Goal: Task Accomplishment & Management: Manage account settings

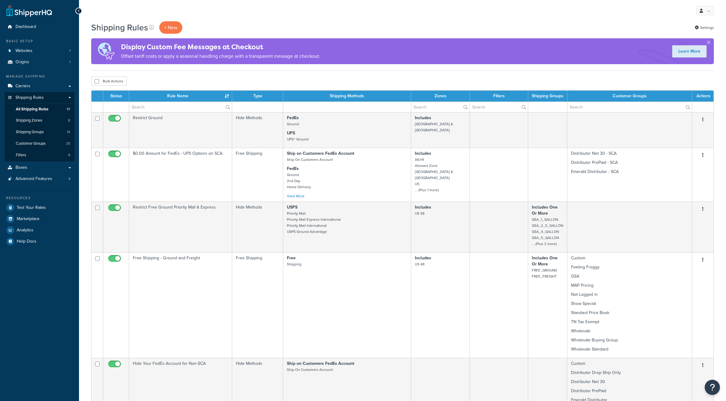
select select "25"
click at [29, 123] on span "Shipping Zones" at bounding box center [29, 120] width 26 height 5
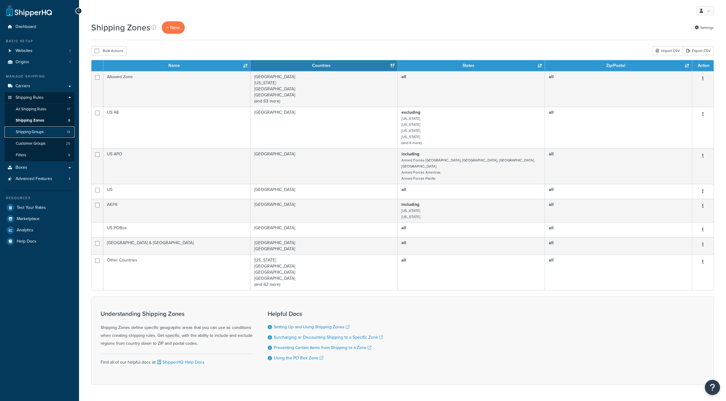
click at [31, 133] on span "Shipping Groups" at bounding box center [30, 131] width 28 height 5
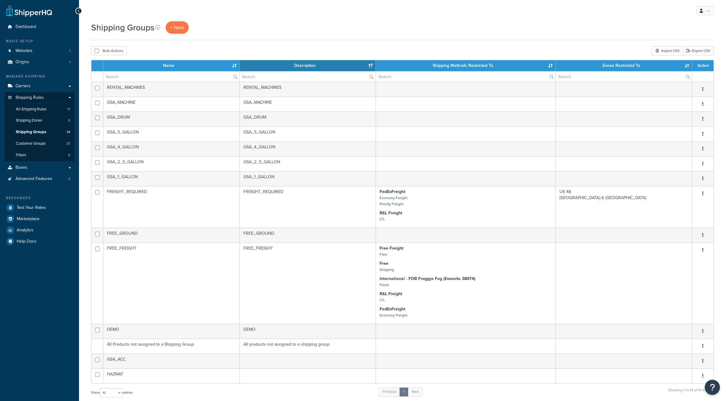
select select "15"
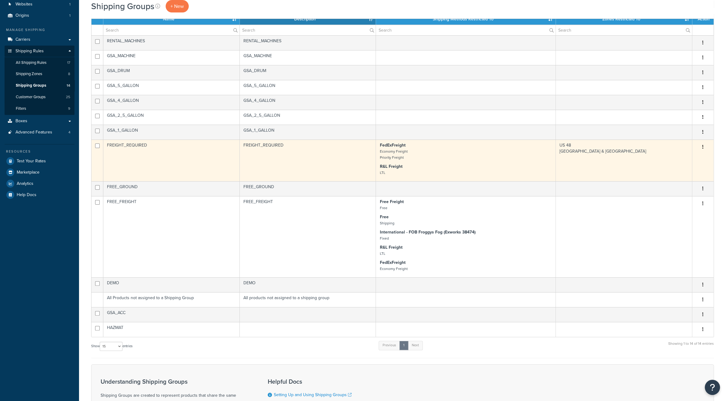
scroll to position [61, 0]
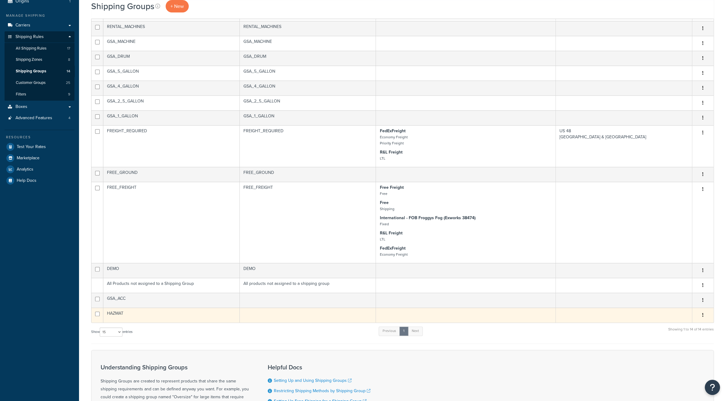
click at [703, 316] on icon "button" at bounding box center [702, 315] width 1 height 4
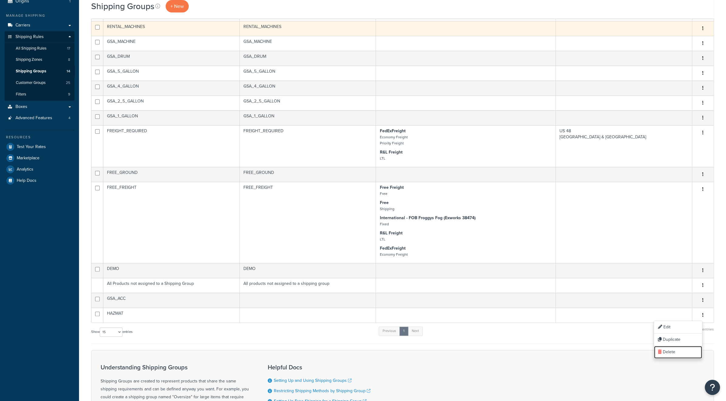
click at [675, 350] on link "Delete" at bounding box center [678, 352] width 48 height 12
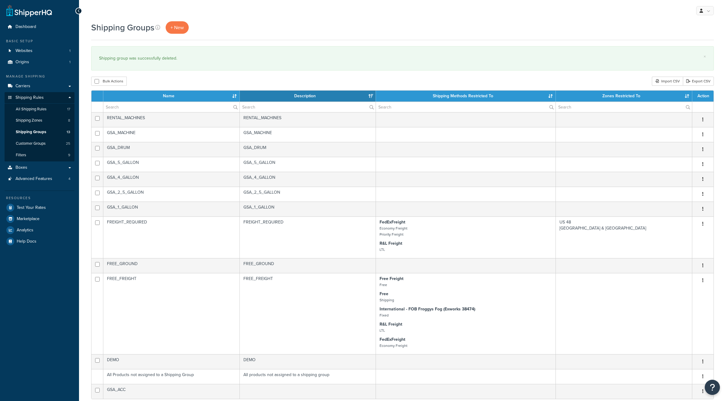
select select "15"
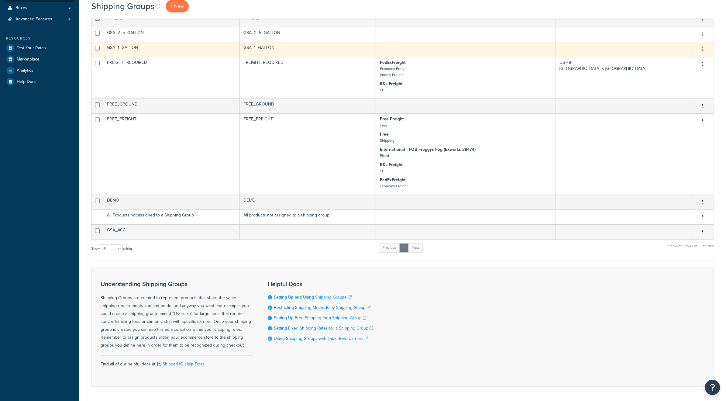
scroll to position [181, 0]
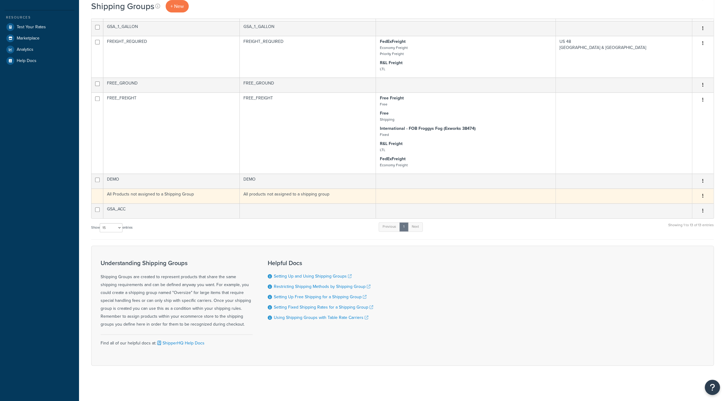
click at [702, 196] on button "button" at bounding box center [703, 196] width 9 height 10
click at [130, 193] on td "All Products not assigned to a Shipping Group" at bounding box center [171, 195] width 136 height 15
click at [201, 197] on td "All Products not assigned to a Shipping Group" at bounding box center [171, 195] width 136 height 15
click at [188, 196] on td "All Products not assigned to a Shipping Group" at bounding box center [171, 195] width 136 height 15
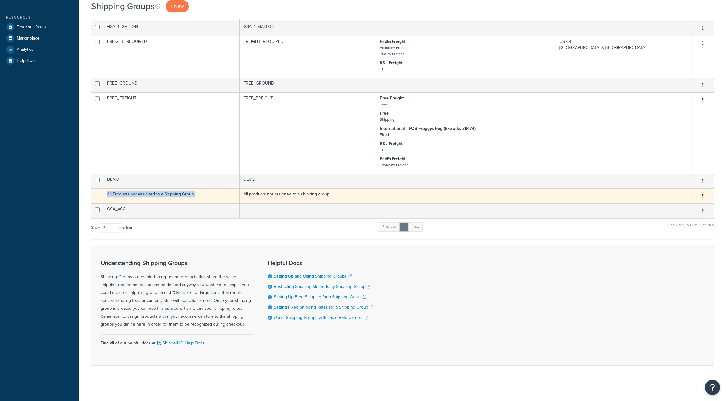
click at [188, 196] on td "All Products not assigned to a Shipping Group" at bounding box center [171, 195] width 136 height 15
click at [311, 198] on td "All products not assigned to a shipping group" at bounding box center [308, 195] width 136 height 15
click at [703, 198] on icon "button" at bounding box center [702, 196] width 1 height 4
click at [283, 195] on td "All products not assigned to a shipping group" at bounding box center [308, 195] width 136 height 15
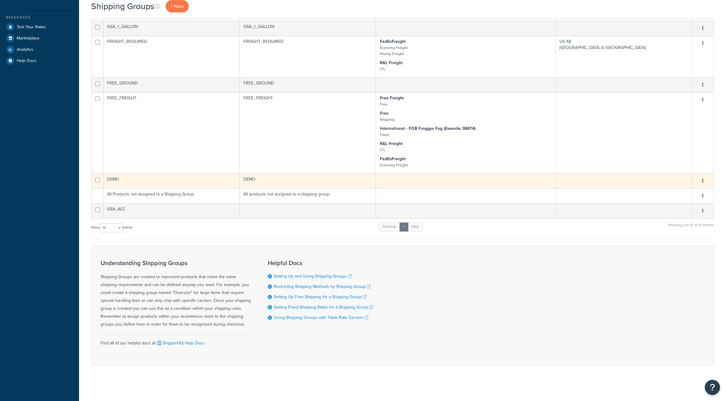
click at [174, 183] on td "DEMO" at bounding box center [171, 181] width 136 height 15
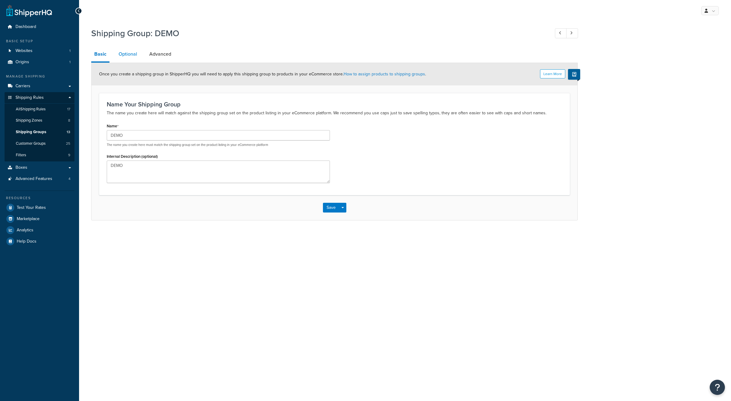
click at [127, 54] on link "Optional" at bounding box center [128, 54] width 25 height 15
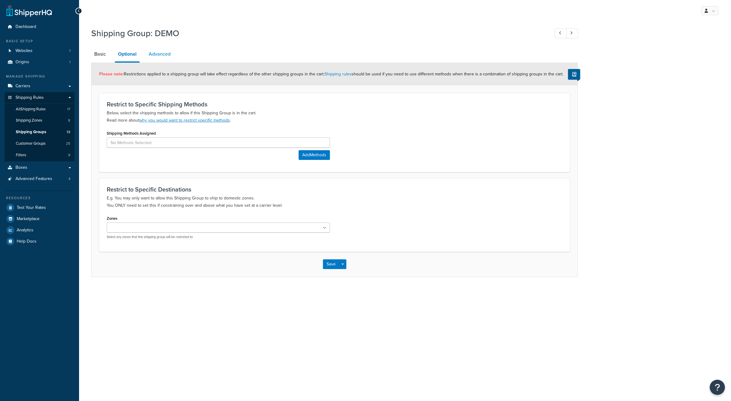
click at [154, 56] on link "Advanced" at bounding box center [160, 54] width 28 height 15
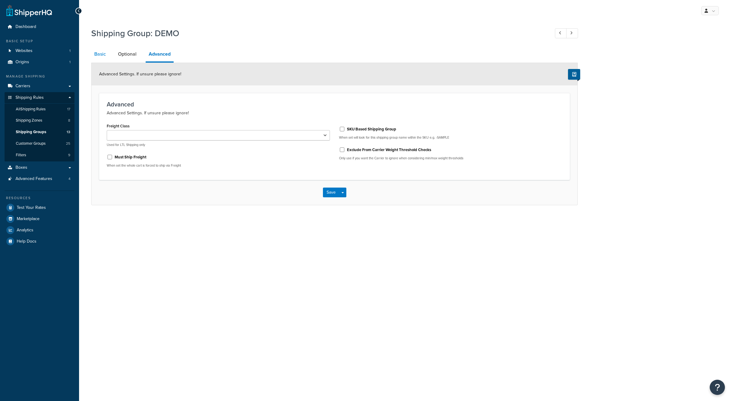
click at [102, 53] on link "Basic" at bounding box center [100, 54] width 18 height 15
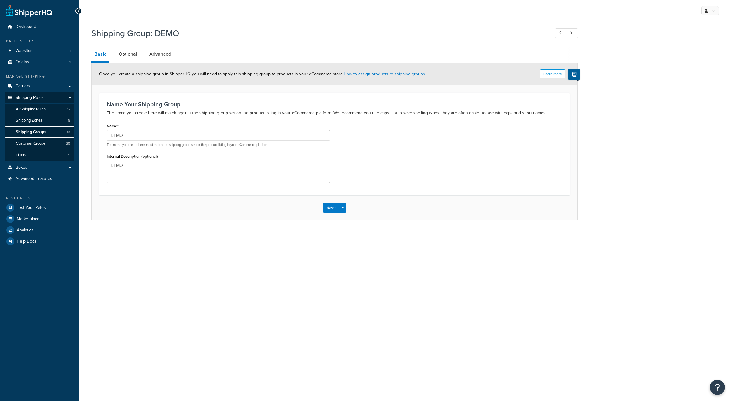
click at [36, 129] on span "Shipping Groups" at bounding box center [31, 131] width 30 height 5
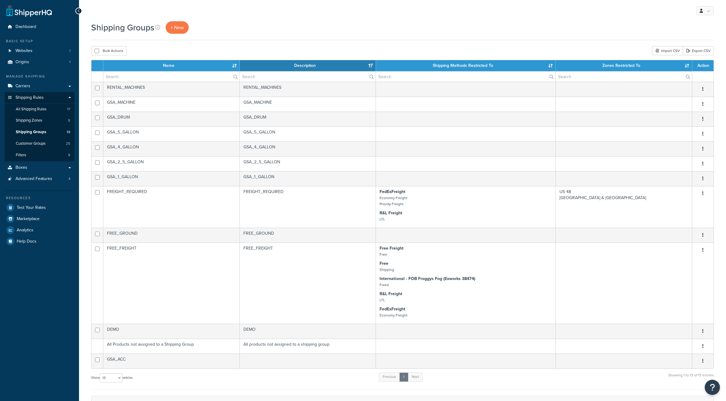
select select "15"
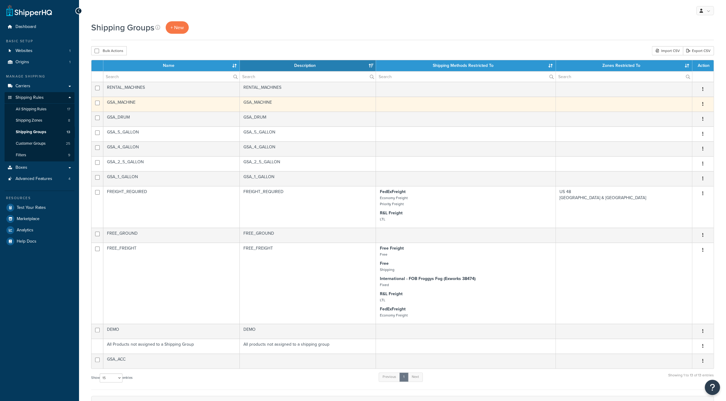
click at [706, 104] on button "button" at bounding box center [703, 104] width 9 height 10
click at [679, 139] on link "Delete" at bounding box center [678, 141] width 48 height 12
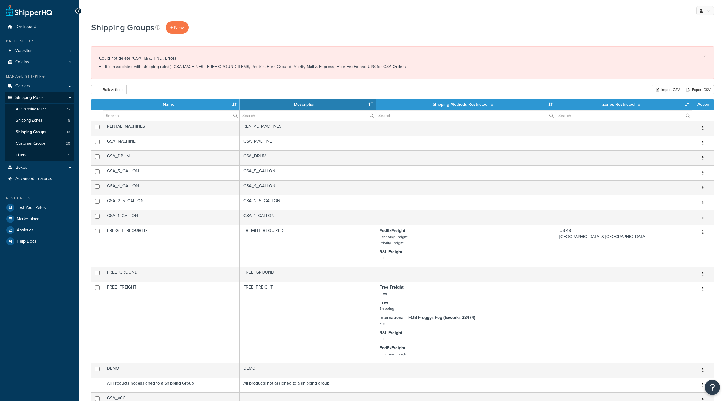
select select "15"
click at [41, 109] on span "All Shipping Rules" at bounding box center [31, 109] width 31 height 5
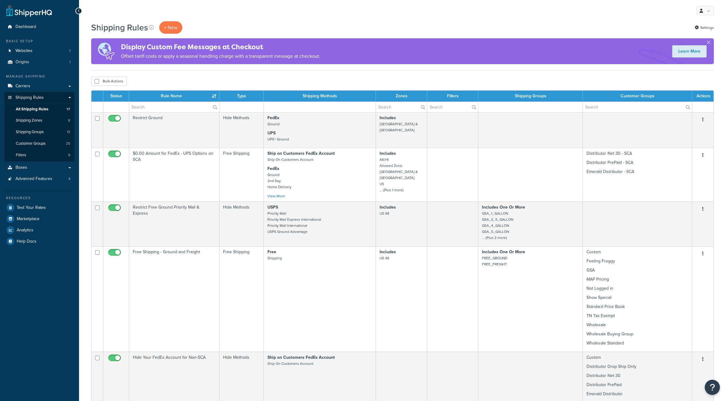
select select "25"
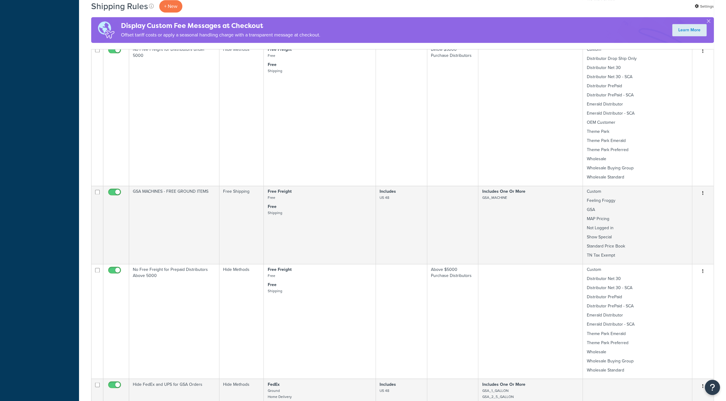
scroll to position [790, 0]
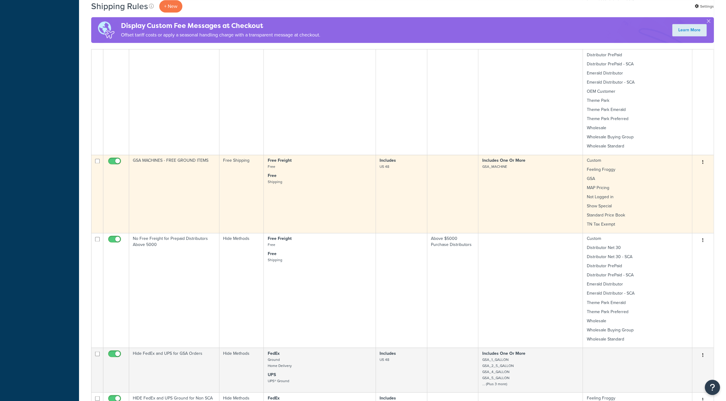
click at [706, 162] on button "button" at bounding box center [703, 162] width 9 height 10
drag, startPoint x: 680, startPoint y: 200, endPoint x: 392, endPoint y: 23, distance: 338.1
click at [680, 200] on link "Delete" at bounding box center [683, 198] width 48 height 12
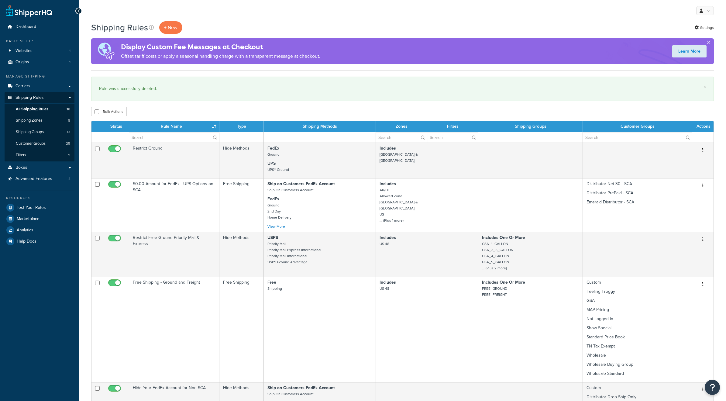
select select "25"
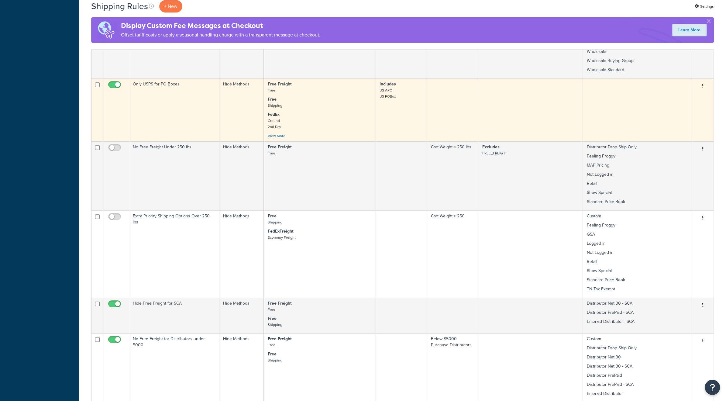
scroll to position [506, 0]
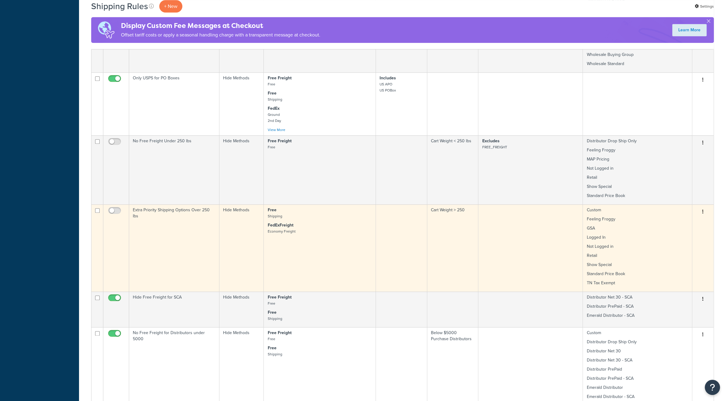
click at [704, 212] on button "button" at bounding box center [703, 212] width 9 height 10
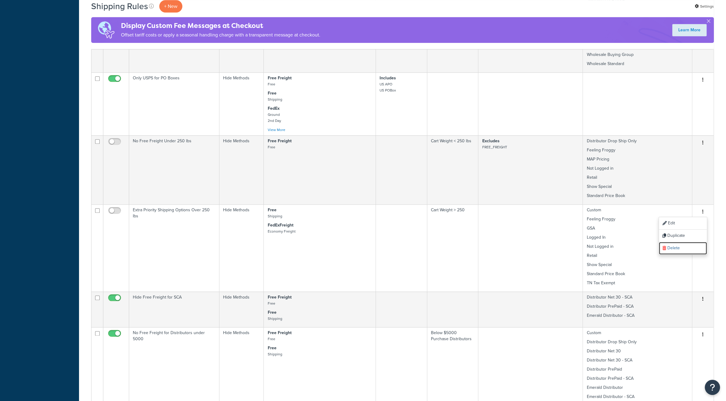
drag, startPoint x: 679, startPoint y: 247, endPoint x: 390, endPoint y: 23, distance: 365.6
click at [679, 247] on link "Delete" at bounding box center [683, 248] width 48 height 12
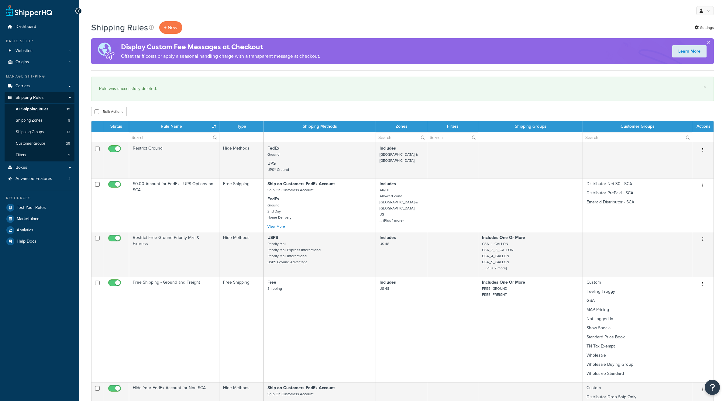
select select "25"
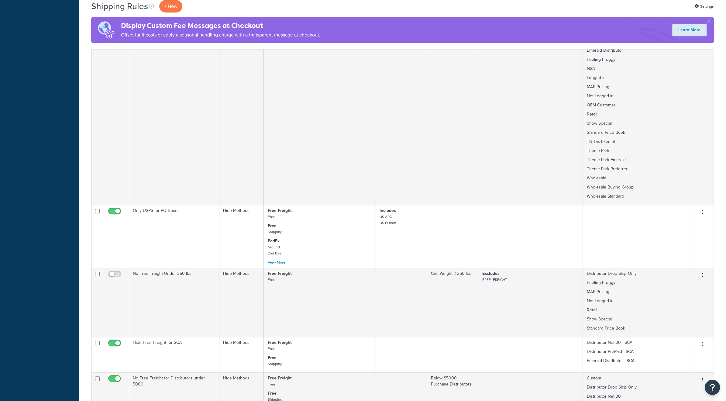
scroll to position [385, 0]
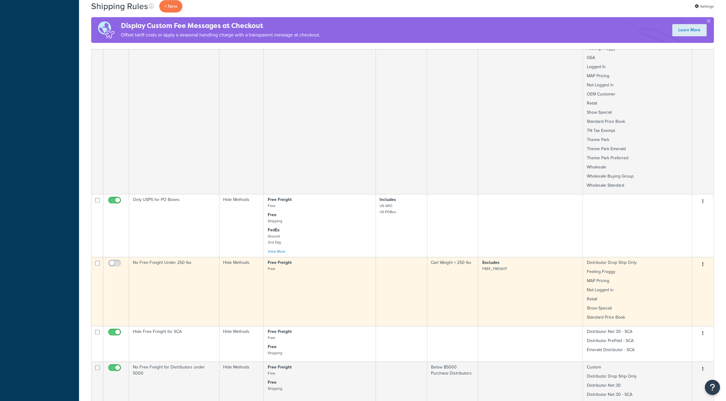
click at [703, 265] on icon "button" at bounding box center [702, 264] width 1 height 4
click at [681, 301] on link "Delete" at bounding box center [683, 301] width 48 height 12
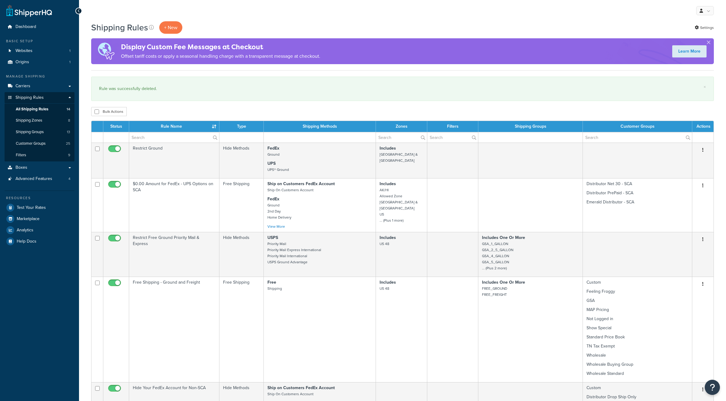
select select "25"
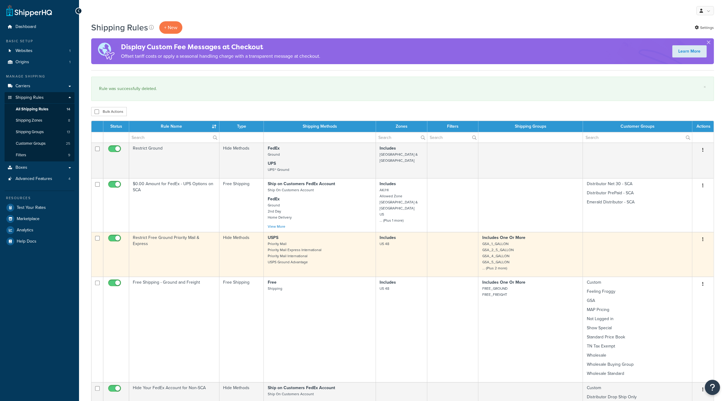
click at [702, 239] on button "button" at bounding box center [703, 240] width 9 height 10
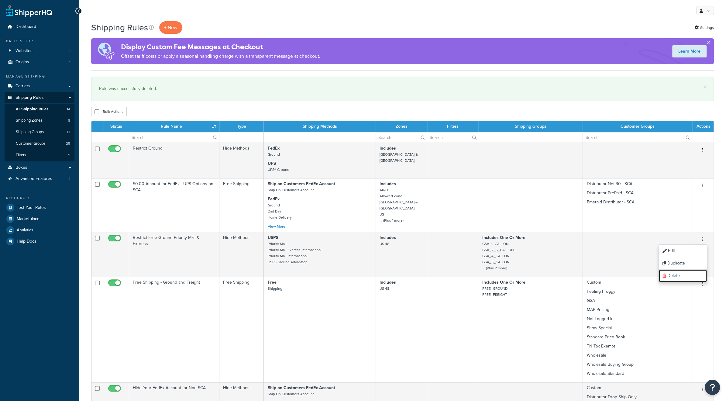
click at [679, 273] on link "Delete" at bounding box center [683, 276] width 48 height 12
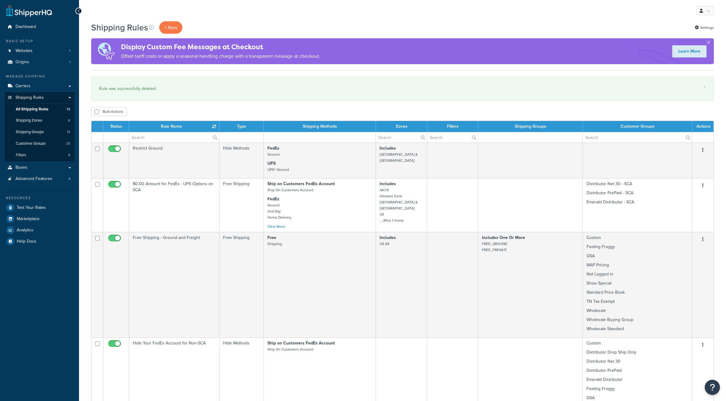
select select "25"
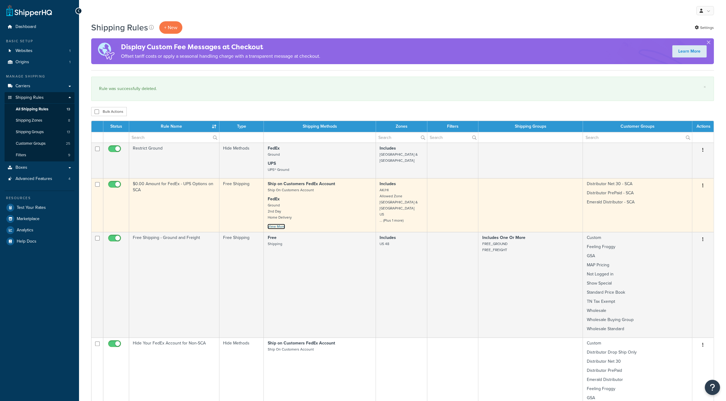
click at [274, 227] on link "View More" at bounding box center [276, 226] width 18 height 5
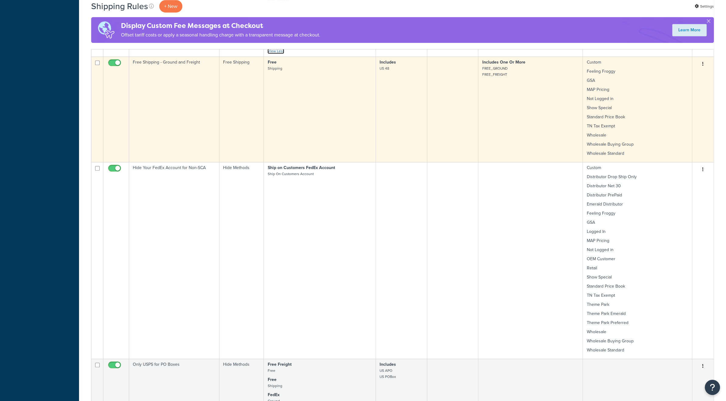
scroll to position [304, 0]
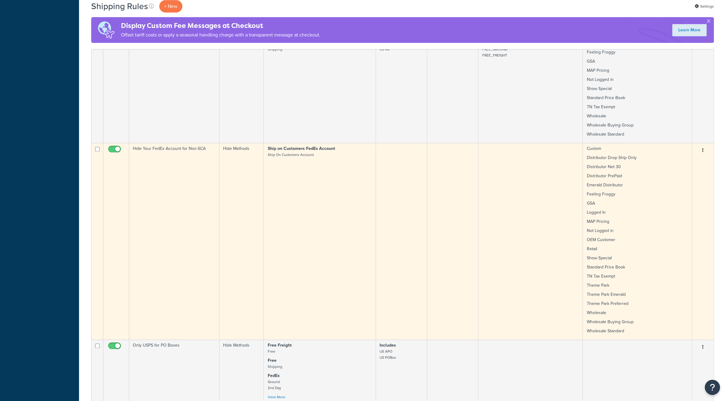
click at [704, 151] on button "button" at bounding box center [703, 151] width 9 height 10
click at [682, 161] on link "Edit" at bounding box center [683, 162] width 48 height 12
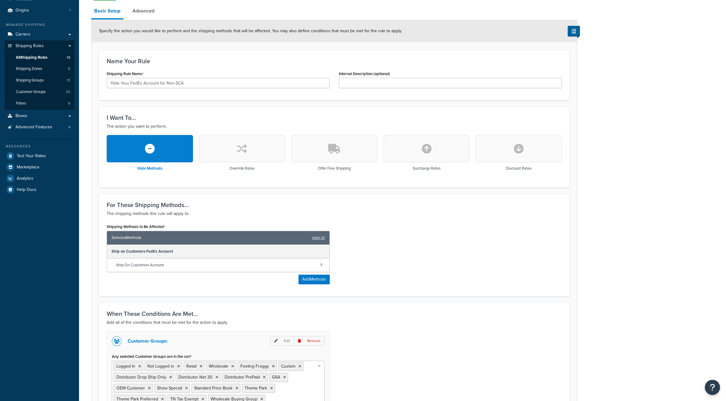
scroll to position [151, 0]
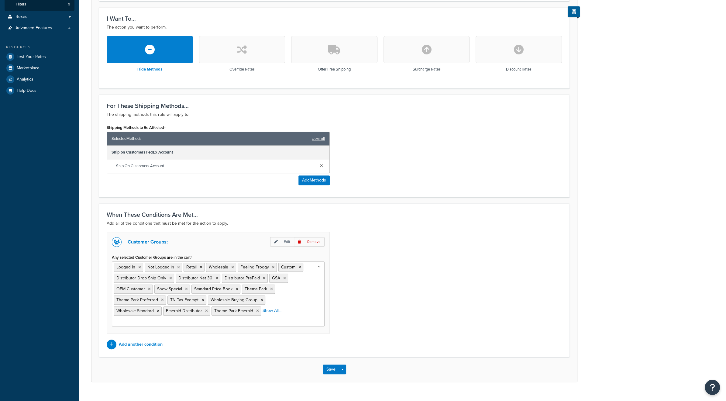
click at [288, 312] on ul "Logged In Not Logged in Retail Wholesale Feeling Froggy Custom Distributor Drop…" at bounding box center [218, 293] width 213 height 65
click at [297, 312] on li "All" at bounding box center [304, 310] width 15 height 9
click at [308, 309] on icon at bounding box center [309, 311] width 3 height 4
click at [431, 246] on div "Customer Groups: Edit Remove Any selected Customer Groups are in the cart Logge…" at bounding box center [334, 290] width 464 height 117
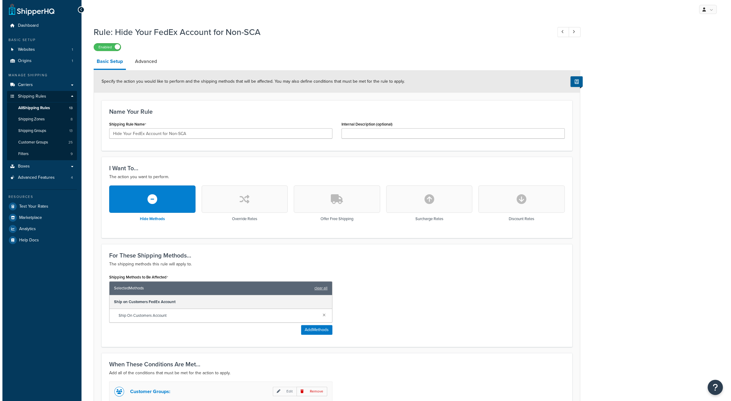
scroll to position [0, 0]
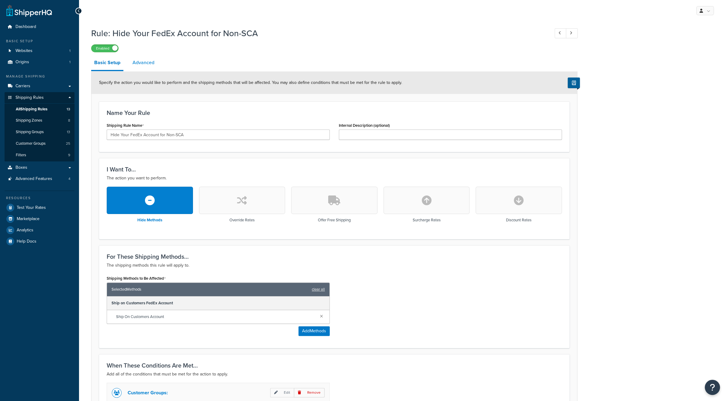
click at [142, 61] on link "Advanced" at bounding box center [143, 62] width 28 height 15
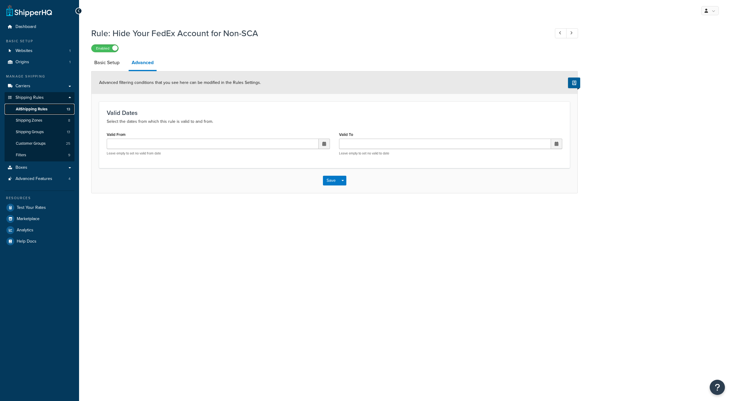
click at [38, 111] on span "All Shipping Rules" at bounding box center [32, 109] width 32 height 5
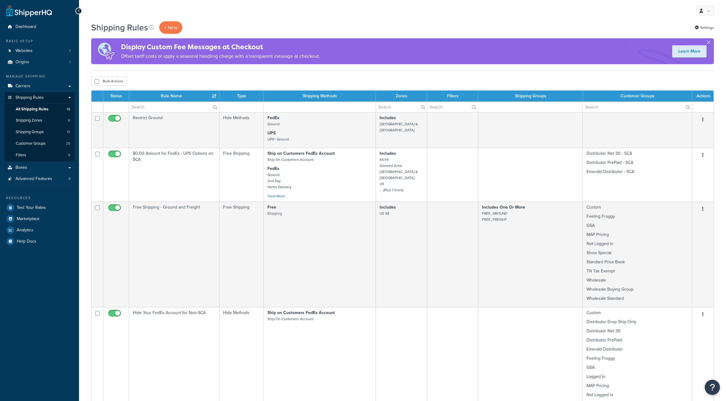
select select "25"
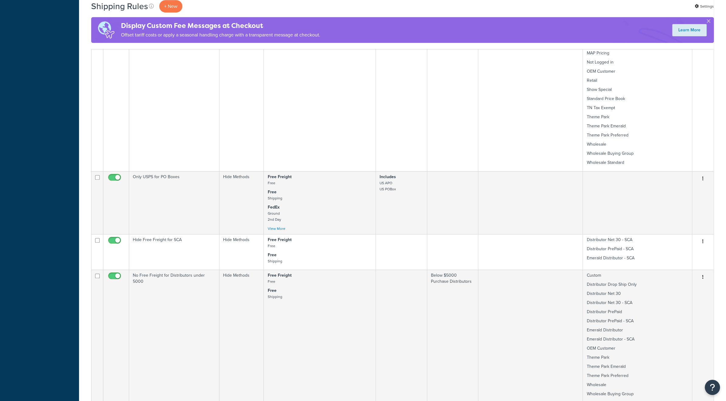
scroll to position [344, 0]
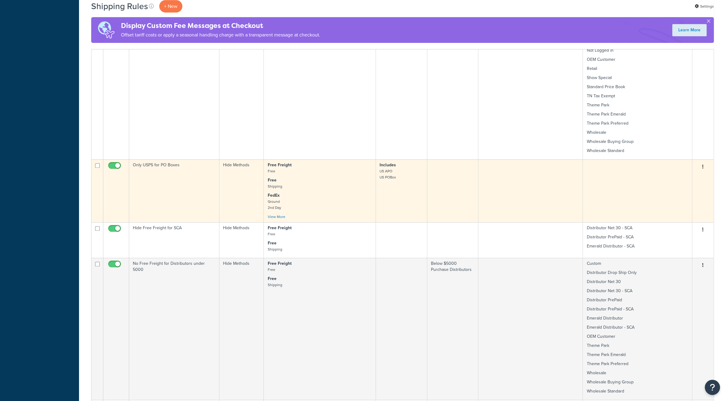
click at [705, 167] on button "button" at bounding box center [703, 167] width 9 height 10
click at [673, 179] on link "Edit" at bounding box center [683, 178] width 48 height 12
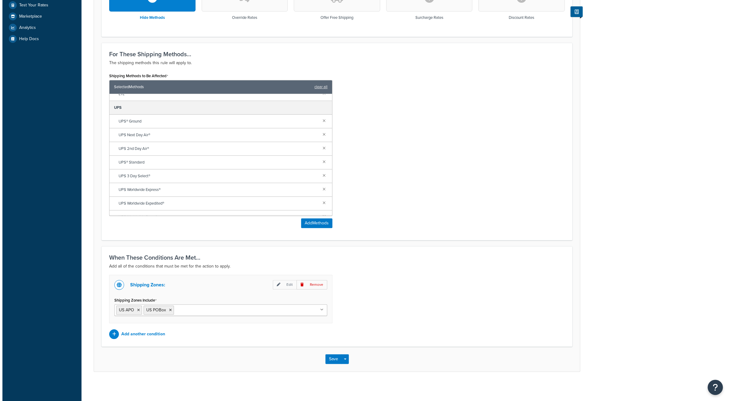
scroll to position [285, 0]
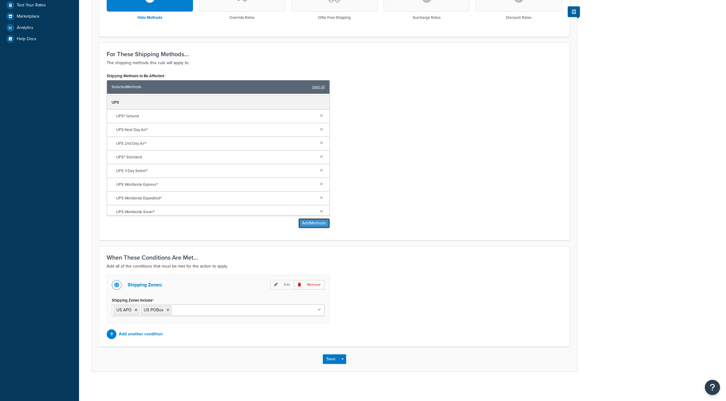
click at [315, 225] on button "Add Methods" at bounding box center [314, 223] width 31 height 10
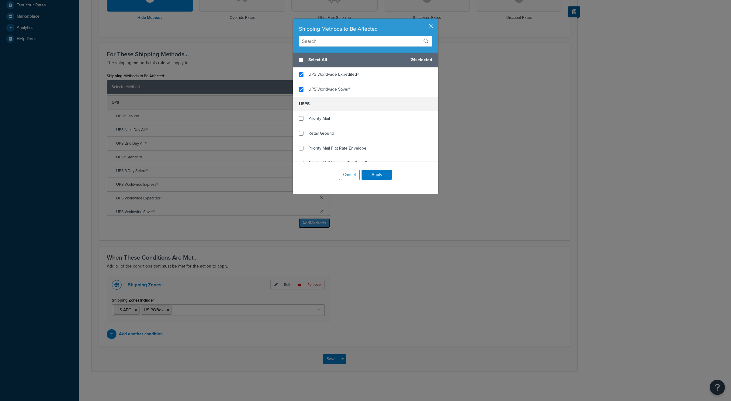
scroll to position [486, 0]
click at [299, 115] on input "checkbox" at bounding box center [301, 117] width 5 height 5
checkbox input "false"
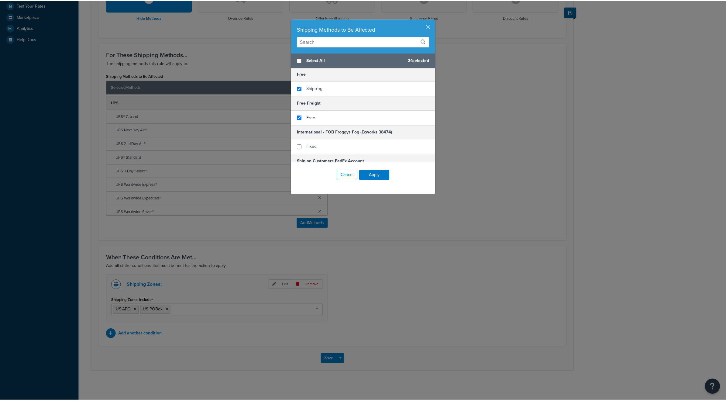
scroll to position [0, 0]
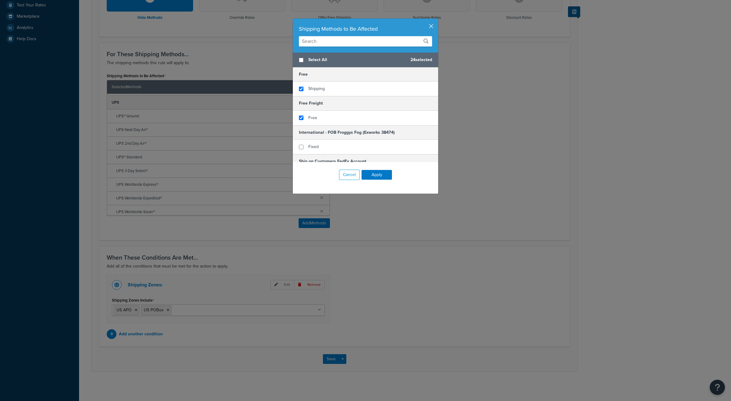
click at [437, 20] on button "button" at bounding box center [438, 20] width 2 height 2
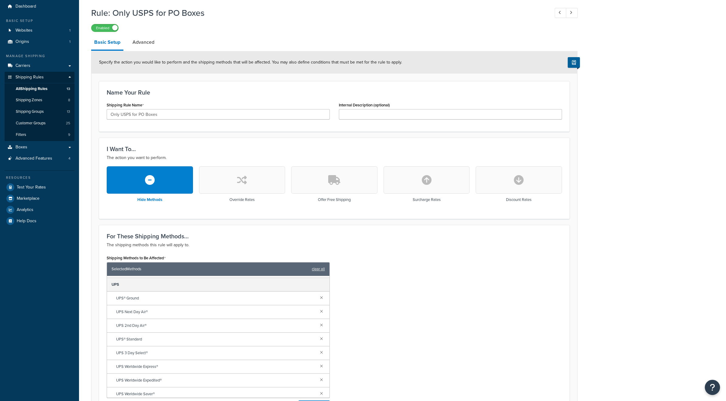
scroll to position [20, 0]
click at [146, 45] on link "Advanced" at bounding box center [143, 42] width 28 height 15
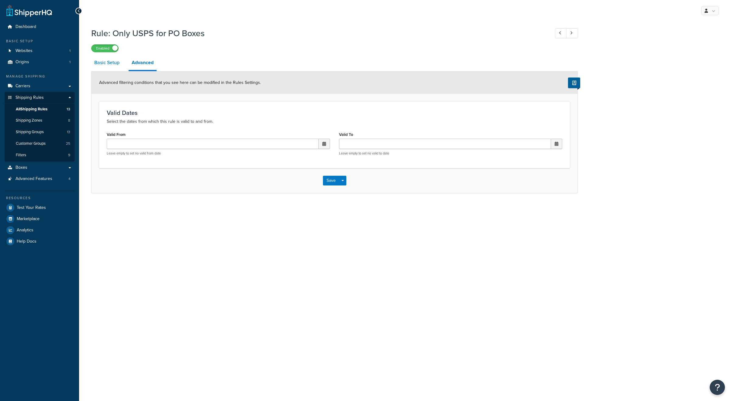
click at [97, 65] on link "Basic Setup" at bounding box center [106, 62] width 31 height 15
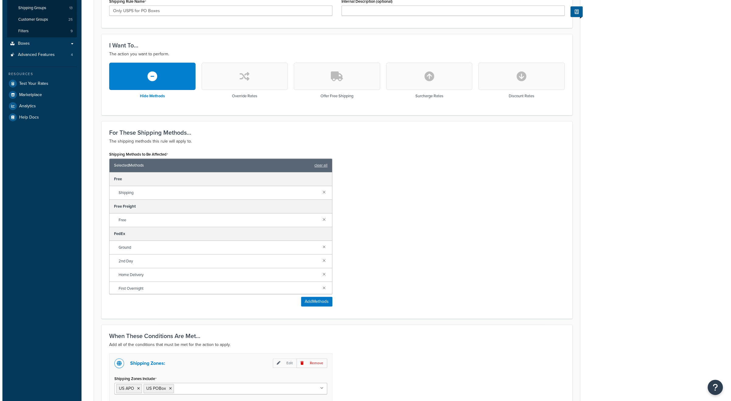
scroll to position [142, 0]
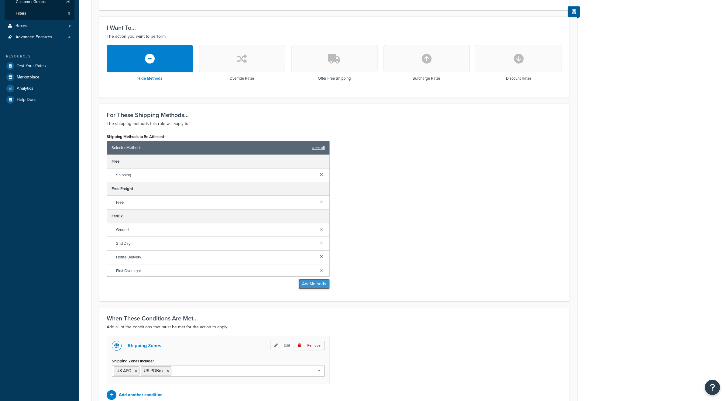
click at [314, 283] on button "Add Methods" at bounding box center [314, 284] width 31 height 10
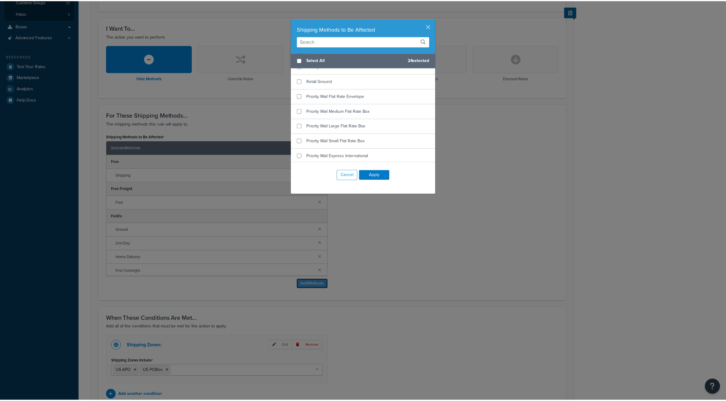
scroll to position [549, 0]
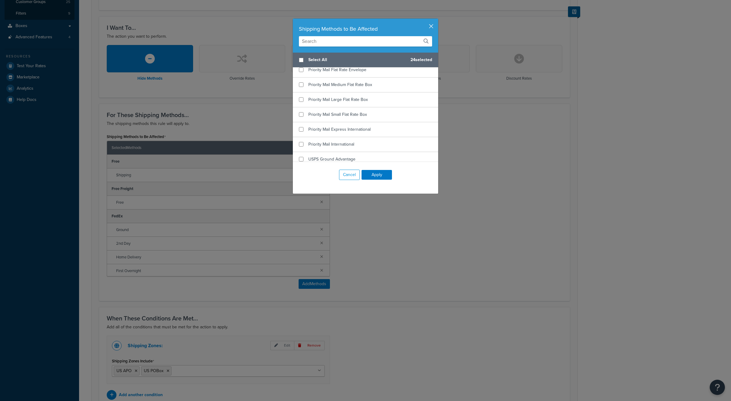
click at [437, 20] on button "button" at bounding box center [438, 20] width 2 height 2
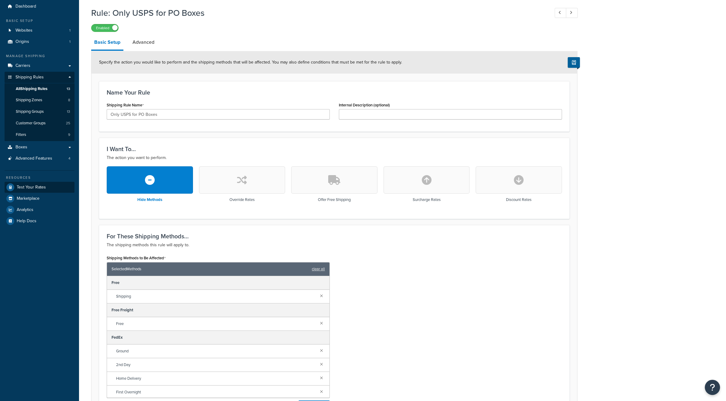
scroll to position [0, 0]
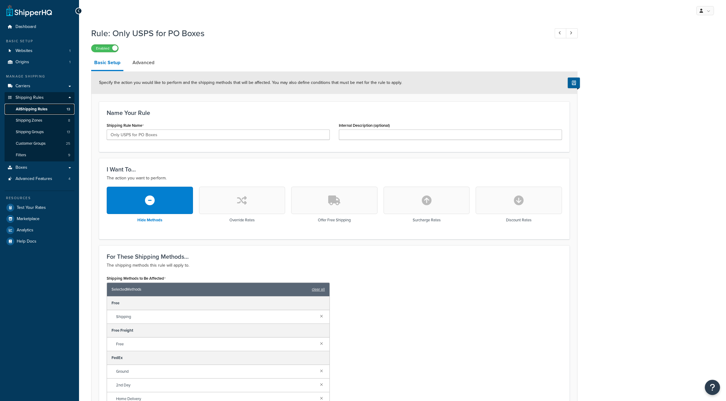
click at [30, 111] on span "All Shipping Rules" at bounding box center [32, 109] width 32 height 5
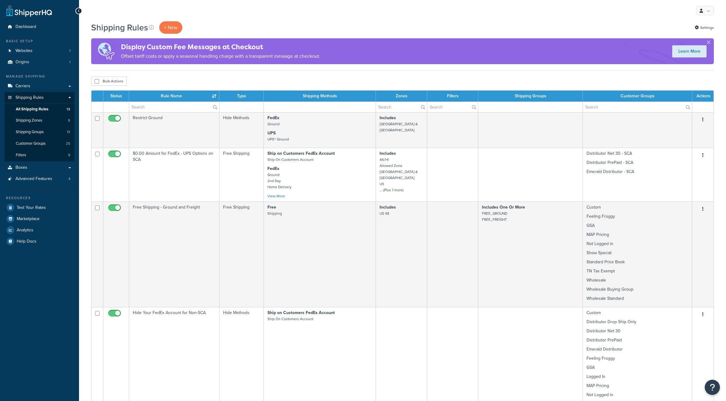
select select "25"
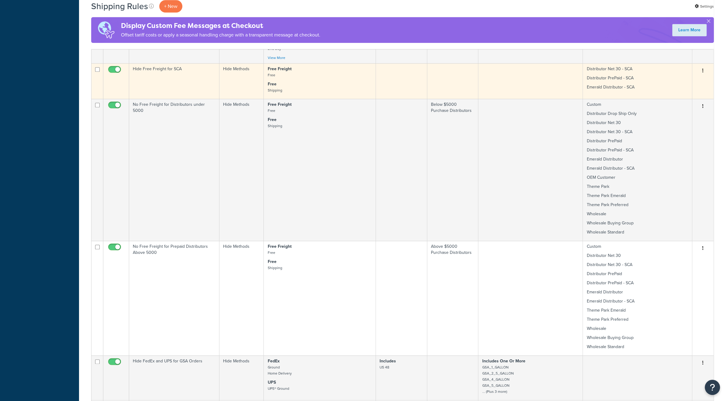
scroll to position [506, 0]
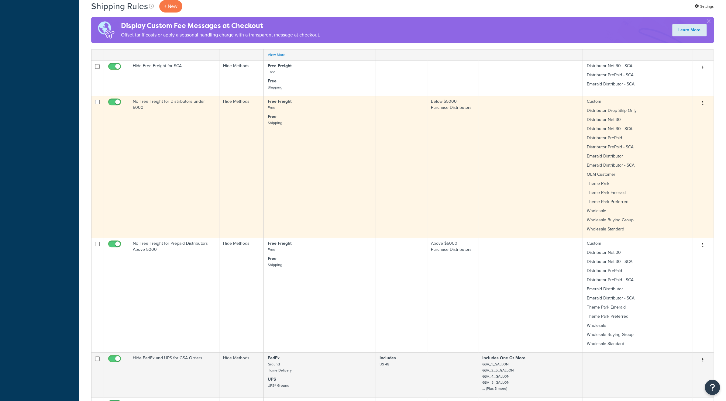
click at [702, 105] on icon "button" at bounding box center [702, 103] width 1 height 4
click at [678, 113] on link "Edit" at bounding box center [683, 115] width 48 height 12
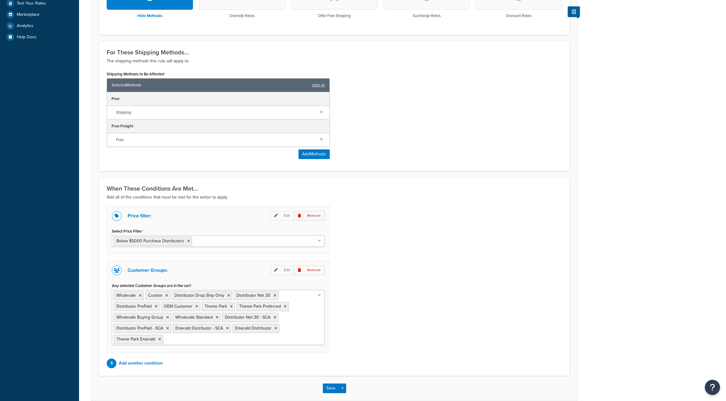
scroll to position [232, 0]
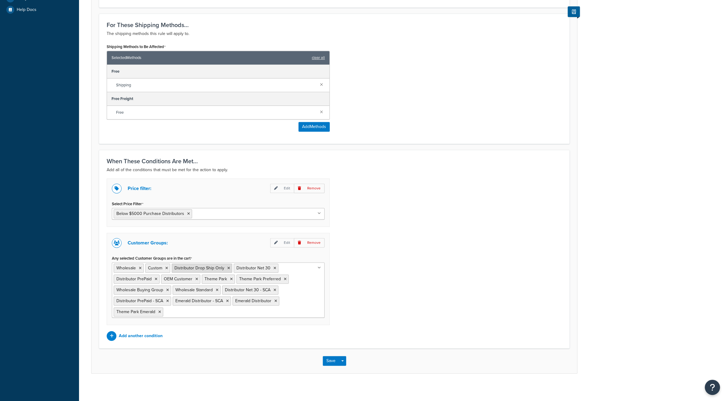
click at [227, 266] on icon at bounding box center [228, 268] width 3 height 4
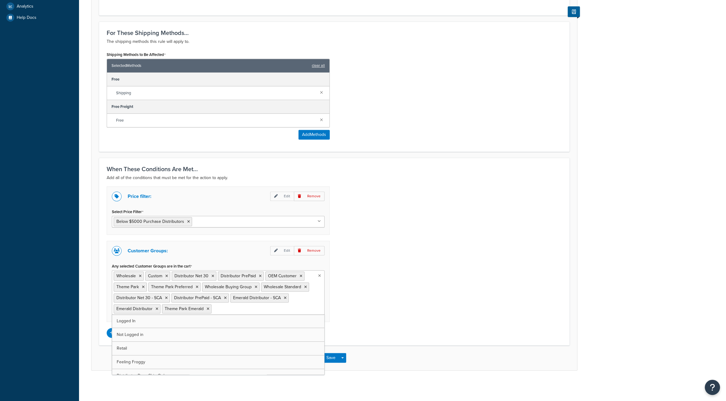
scroll to position [221, 0]
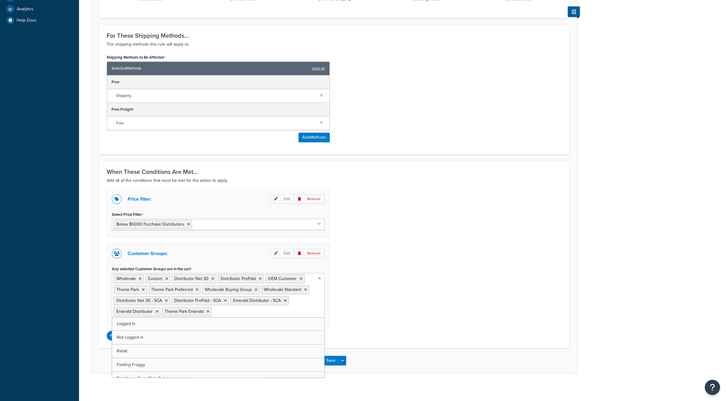
click at [351, 271] on div "Price filter: Edit Remove Select Price Filter Below $5000 Purchase Distributors…" at bounding box center [334, 264] width 464 height 151
click at [333, 359] on button "Save" at bounding box center [331, 361] width 16 height 10
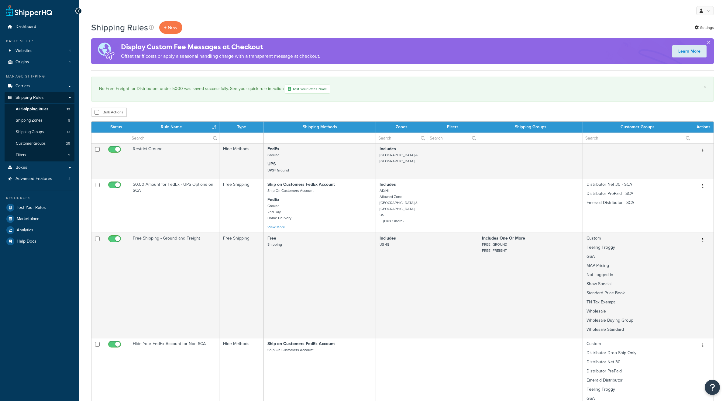
select select "25"
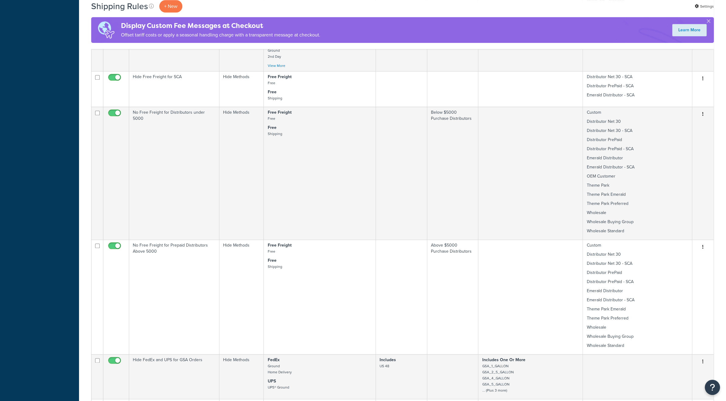
scroll to position [527, 0]
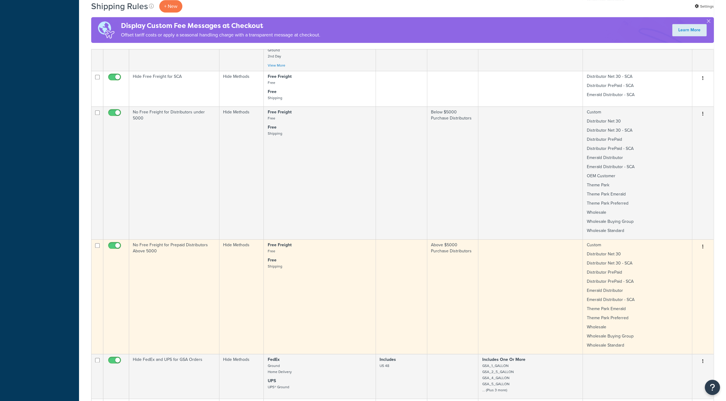
click at [705, 248] on button "button" at bounding box center [703, 247] width 9 height 10
click at [678, 261] on link "Edit" at bounding box center [683, 258] width 48 height 12
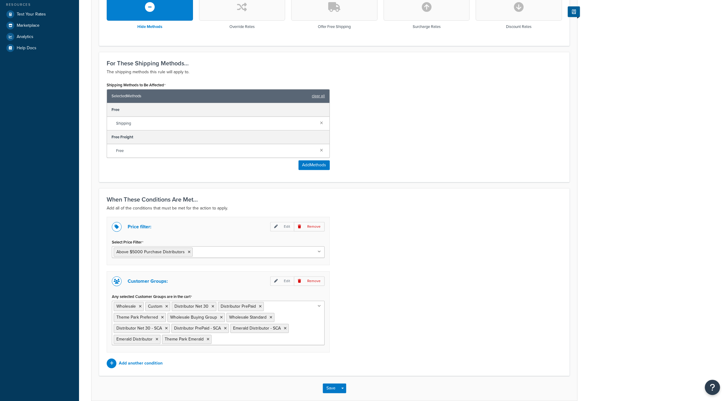
scroll to position [202, 0]
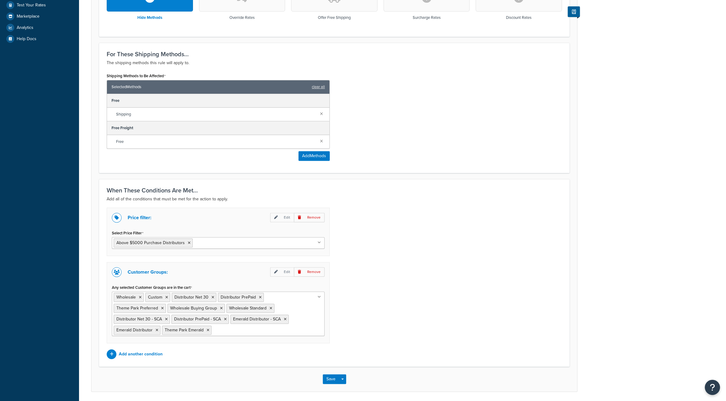
click at [267, 329] on ul "Wholesale Custom Distributor Net 30 Distributor PrePaid Theme Park Preferred Wh…" at bounding box center [218, 314] width 213 height 44
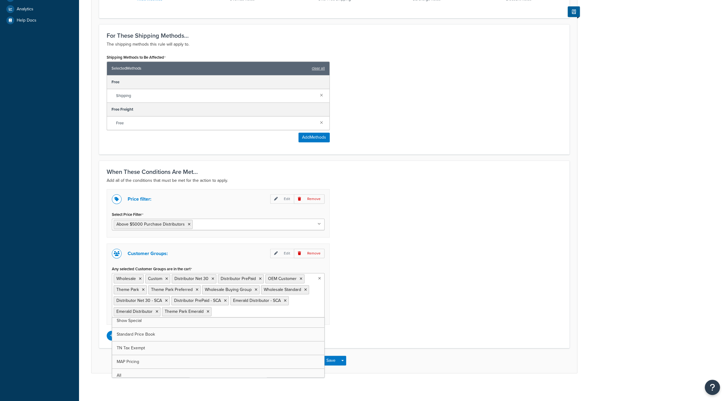
scroll to position [89, 0]
click at [370, 298] on div "Price filter: Edit Remove Select Price Filter Above $5000 Purchase Distributors…" at bounding box center [334, 264] width 464 height 151
click at [333, 358] on button "Save" at bounding box center [331, 361] width 16 height 10
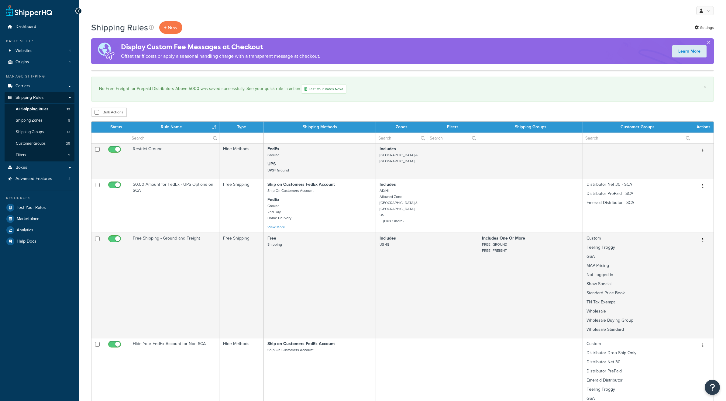
select select "25"
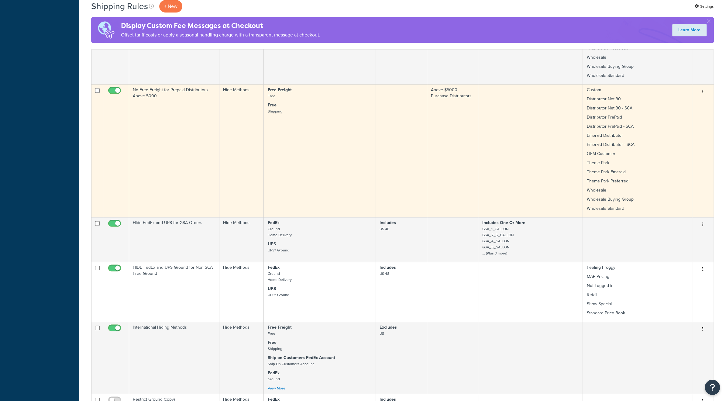
scroll to position [689, 0]
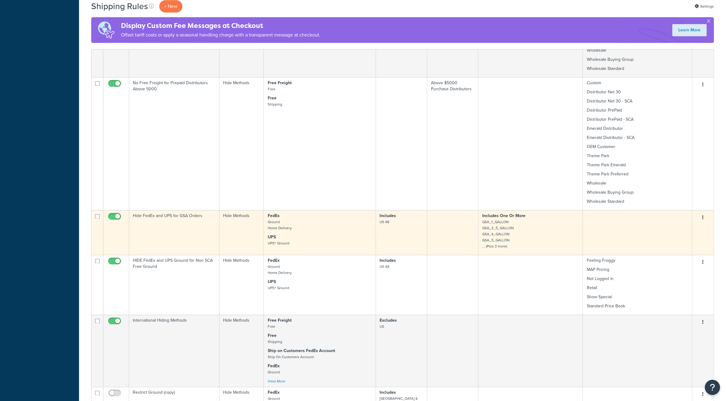
click at [704, 218] on button "button" at bounding box center [703, 218] width 9 height 10
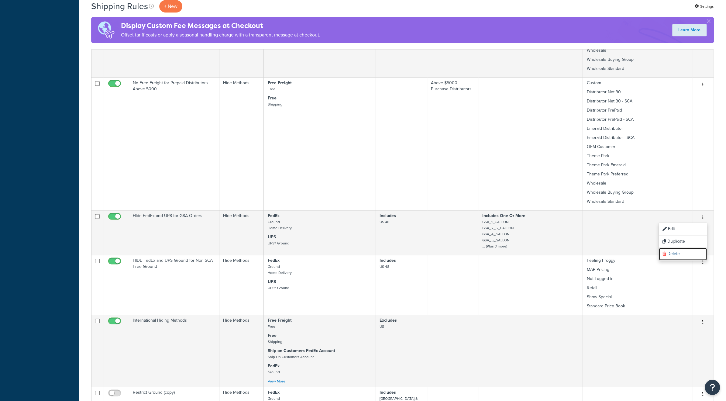
click at [677, 253] on link "Delete" at bounding box center [683, 254] width 48 height 12
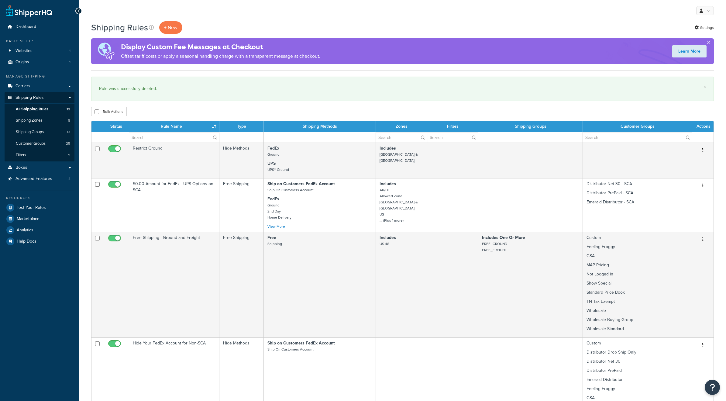
select select "25"
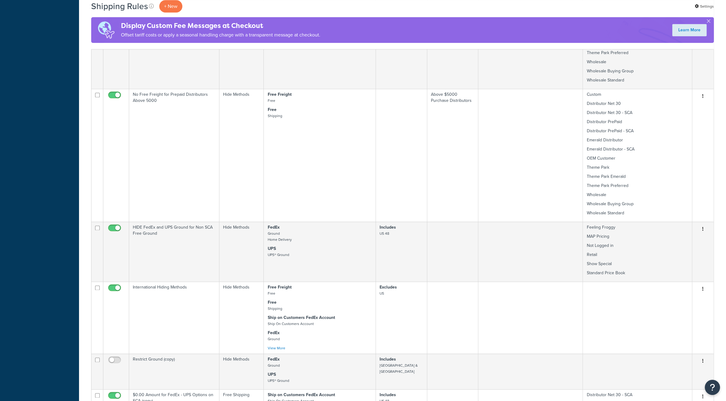
scroll to position [689, 0]
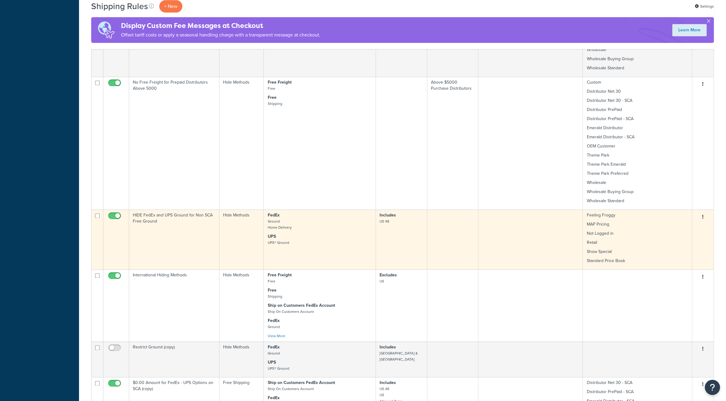
click at [703, 218] on icon "button" at bounding box center [702, 217] width 1 height 4
click at [685, 228] on link "Edit" at bounding box center [683, 228] width 48 height 12
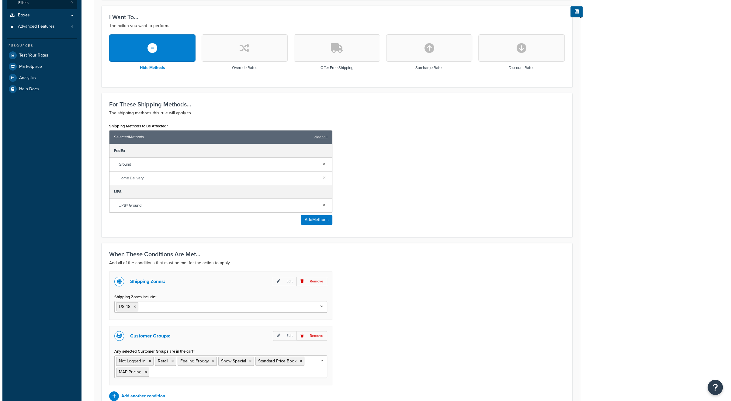
scroll to position [182, 0]
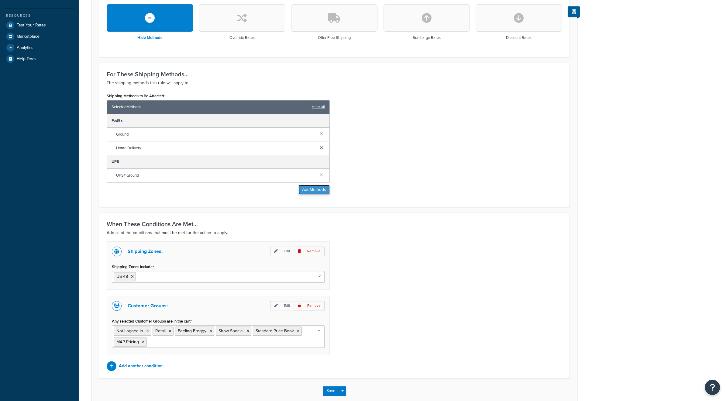
click at [315, 189] on button "Add Methods" at bounding box center [314, 190] width 31 height 10
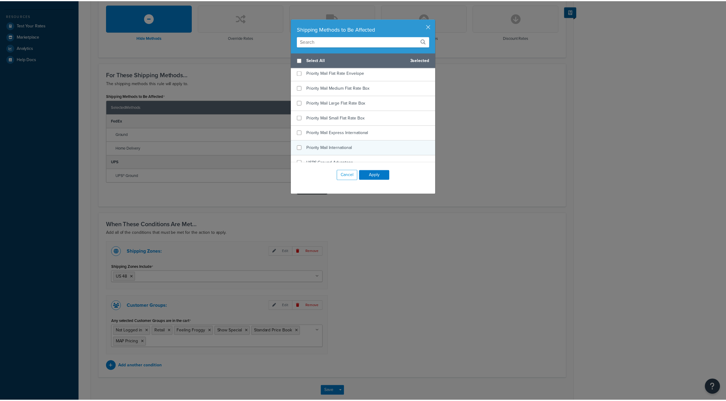
scroll to position [549, 0]
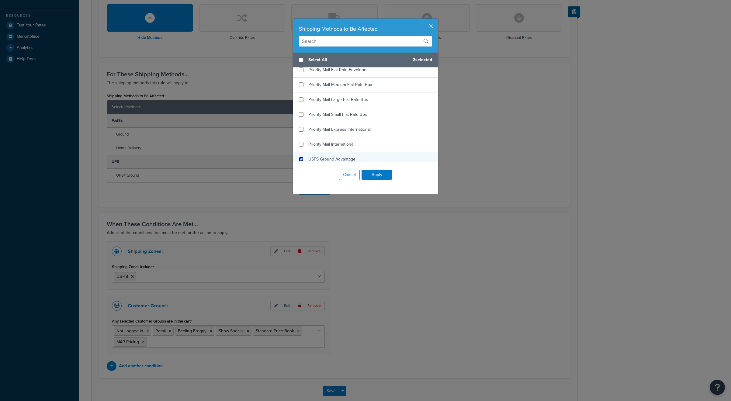
click at [299, 157] on input "checkbox" at bounding box center [301, 159] width 5 height 5
checkbox input "true"
click at [371, 174] on button "Apply" at bounding box center [376, 175] width 30 height 10
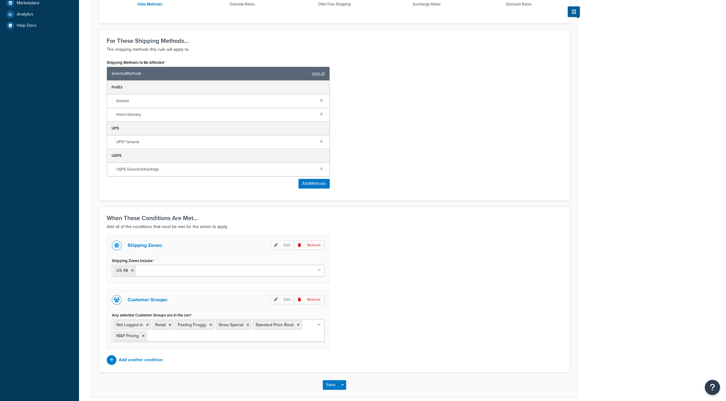
scroll to position [240, 0]
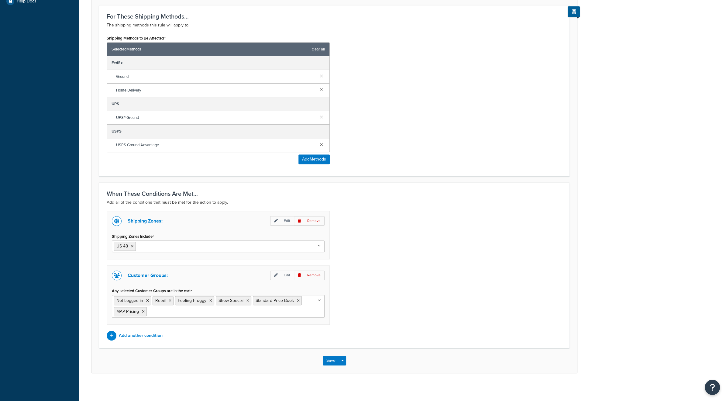
click at [305, 310] on ul "Not Logged in Retail Feeling Froggy Show Special Standard Price Book MAP Pricing" at bounding box center [218, 306] width 213 height 22
click at [371, 312] on div "Shipping Zones: Edit Remove Shipping Zones Include US 48 US APO US Allowed Zone…" at bounding box center [334, 275] width 464 height 129
click at [335, 356] on button "Save" at bounding box center [331, 361] width 16 height 10
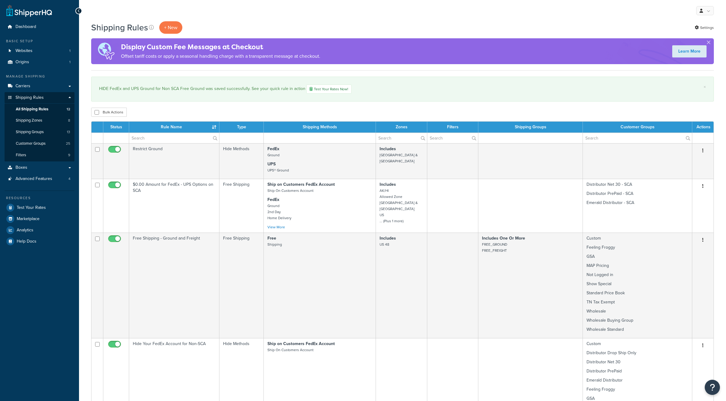
select select "25"
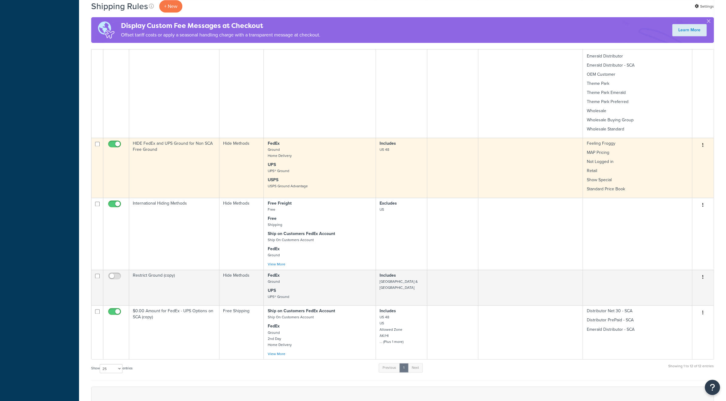
scroll to position [790, 0]
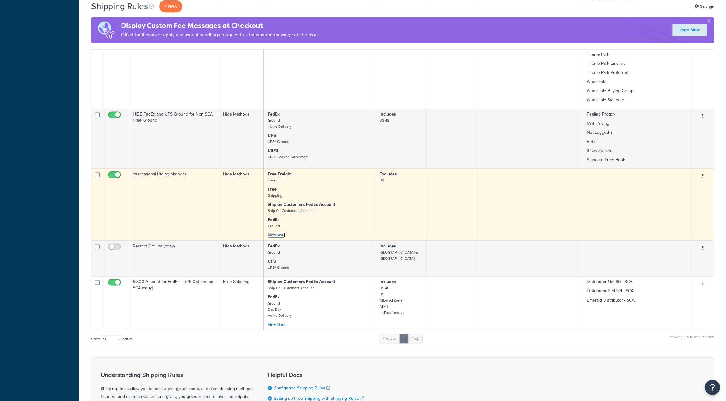
click at [275, 237] on link "View More" at bounding box center [276, 234] width 18 height 5
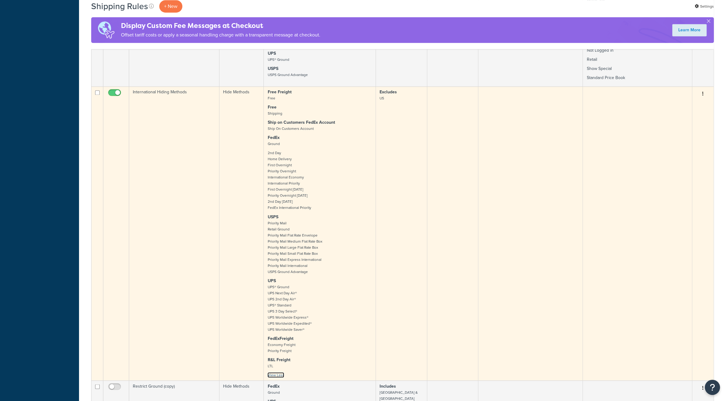
scroll to position [871, 0]
click at [704, 96] on button "button" at bounding box center [703, 95] width 9 height 10
click at [681, 107] on link "Edit" at bounding box center [683, 106] width 48 height 12
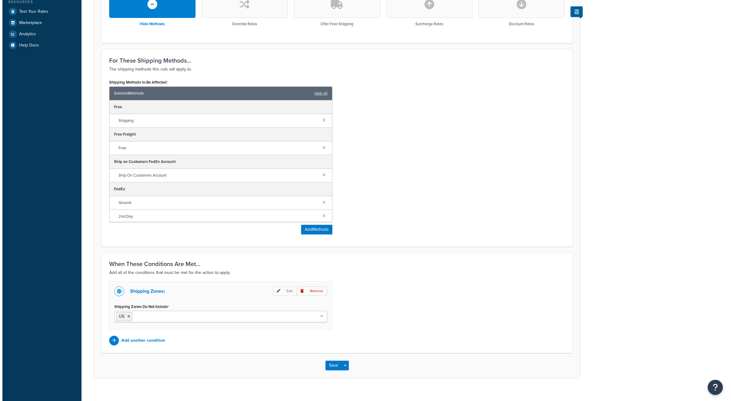
scroll to position [202, 0]
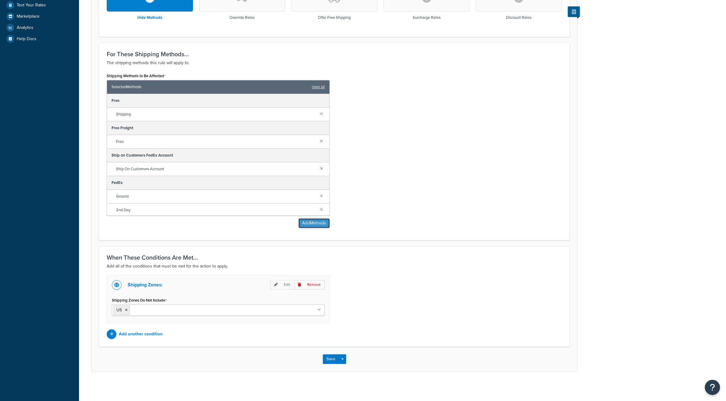
click at [314, 226] on button "Add Methods" at bounding box center [314, 223] width 31 height 10
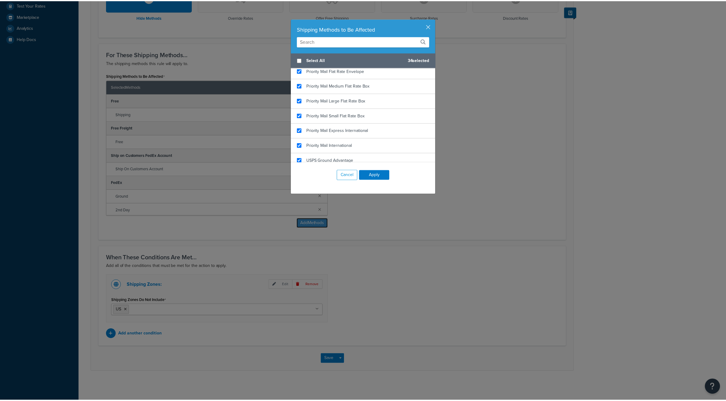
scroll to position [549, 0]
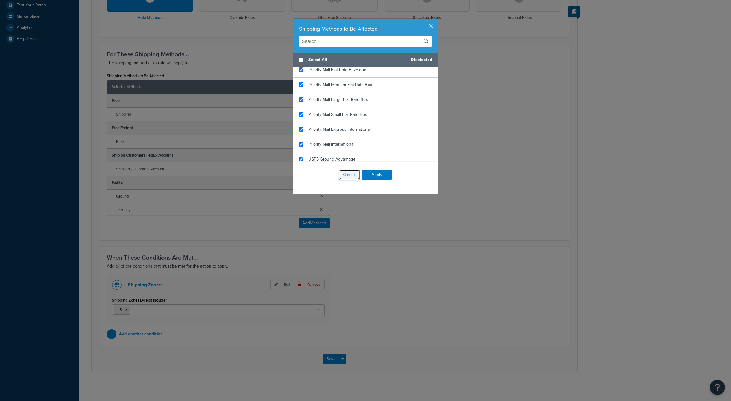
click at [347, 174] on button "Cancel" at bounding box center [349, 175] width 21 height 10
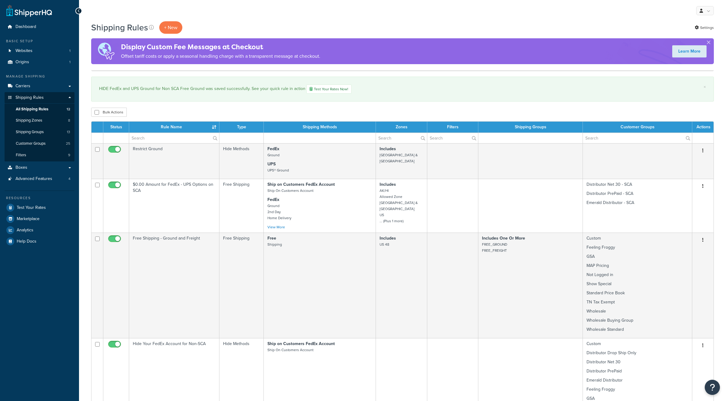
select select "25"
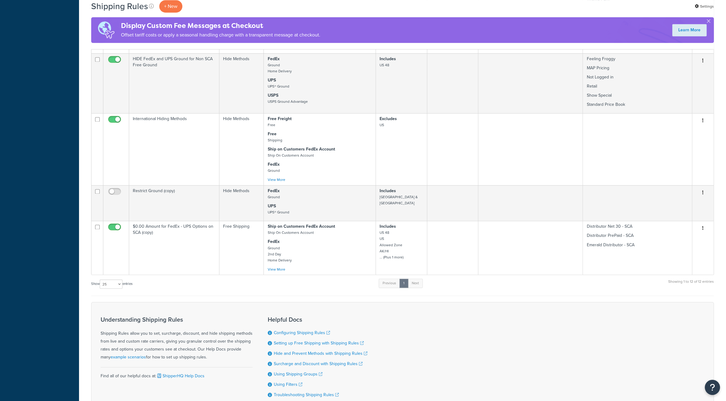
scroll to position [851, 0]
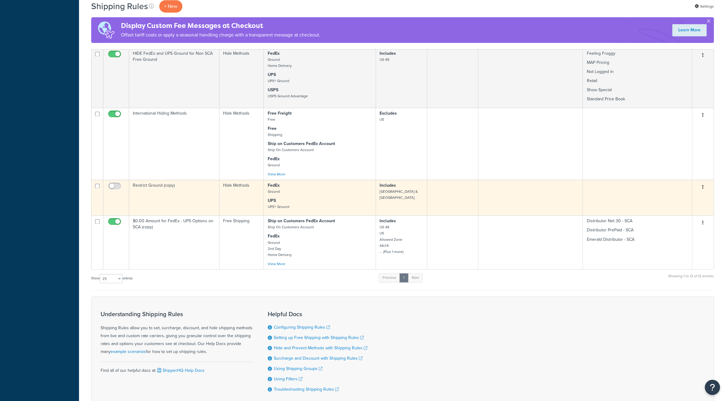
click at [702, 189] on icon "button" at bounding box center [702, 187] width 1 height 4
click at [680, 223] on link "Delete" at bounding box center [683, 223] width 48 height 12
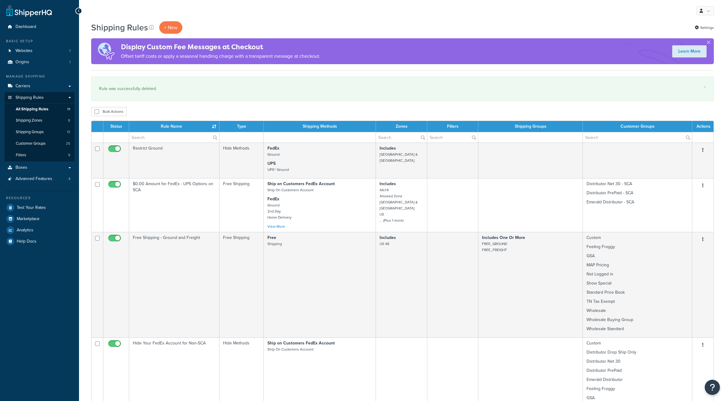
select select "25"
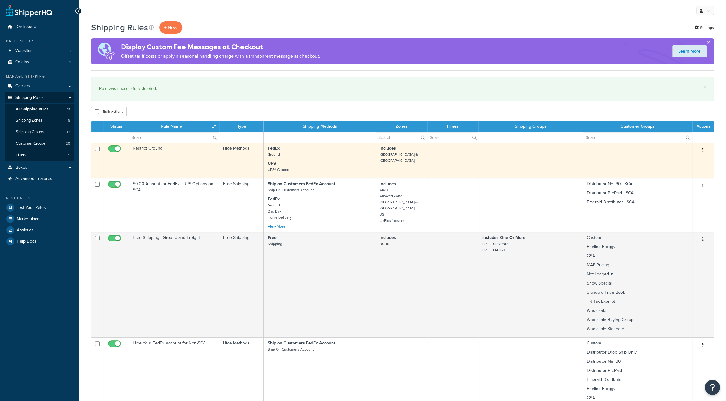
click at [703, 148] on icon "button" at bounding box center [702, 150] width 1 height 4
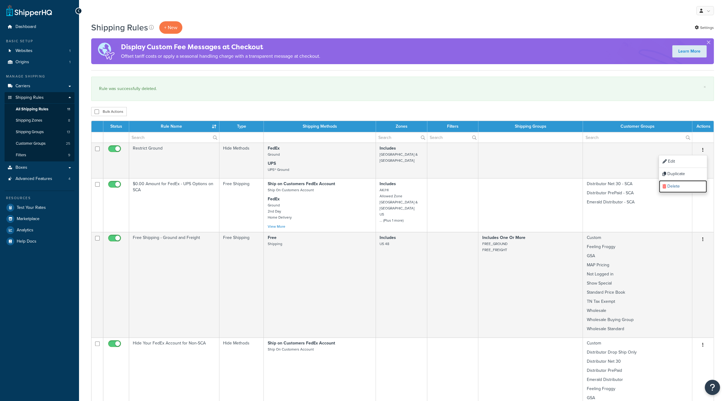
click at [676, 184] on link "Delete" at bounding box center [683, 186] width 48 height 12
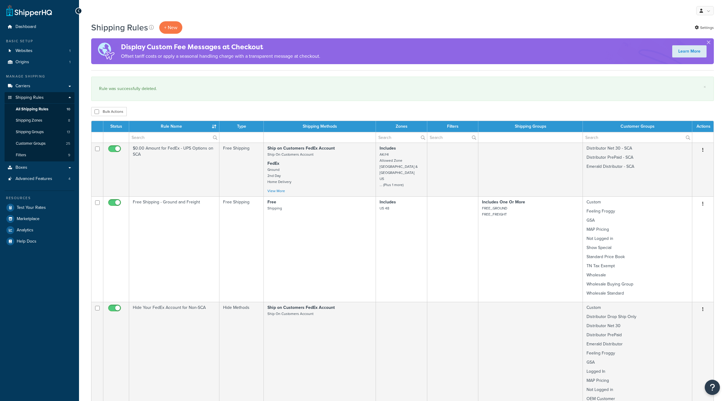
select select "25"
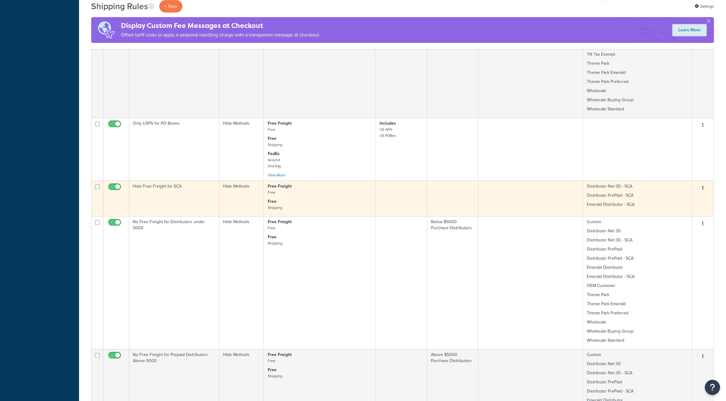
scroll to position [385, 0]
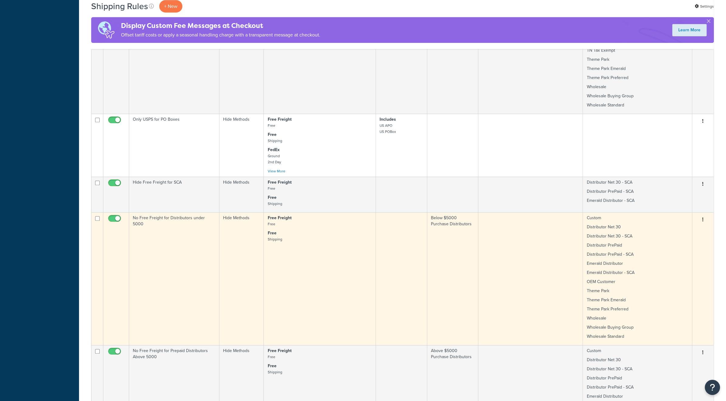
click at [705, 219] on button "button" at bounding box center [703, 220] width 9 height 10
click at [685, 228] on link "Edit" at bounding box center [683, 231] width 48 height 12
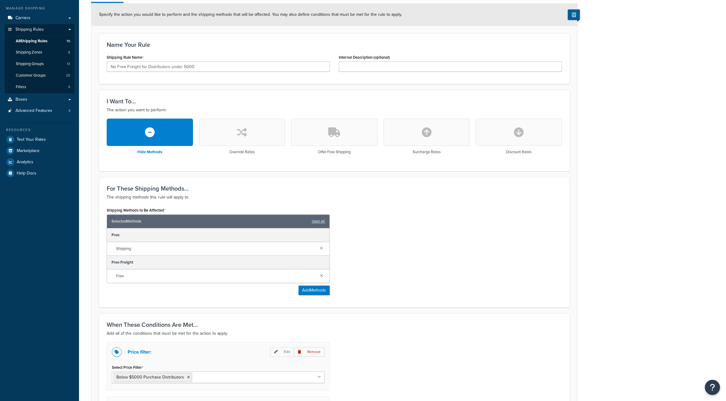
scroll to position [142, 0]
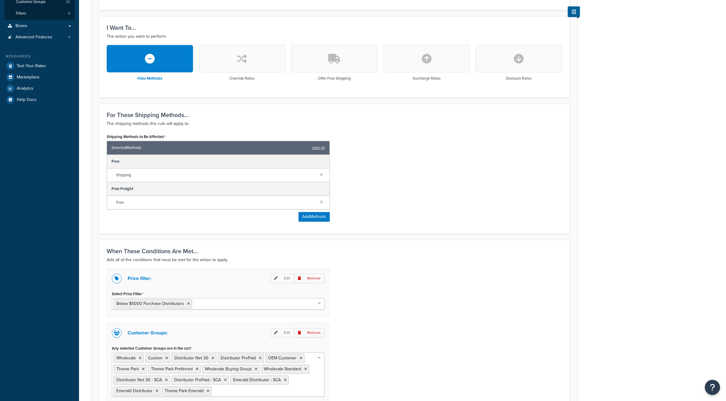
click at [224, 302] on input "Select Price Filter" at bounding box center [221, 303] width 54 height 7
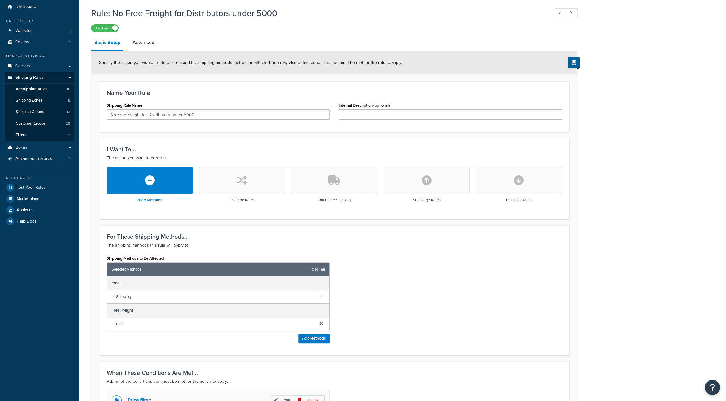
scroll to position [0, 0]
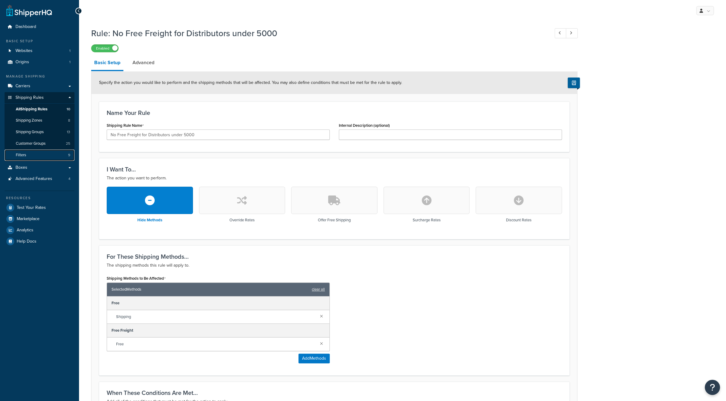
click at [43, 159] on link "Filters 9" at bounding box center [40, 155] width 70 height 11
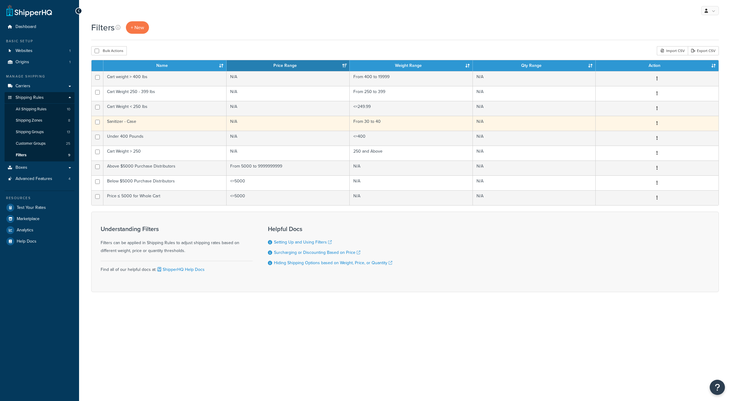
click at [657, 123] on icon "button" at bounding box center [656, 123] width 1 height 4
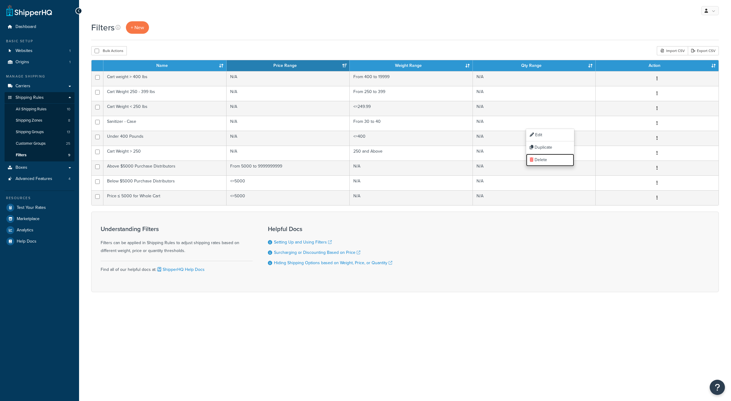
click at [542, 159] on link "Delete" at bounding box center [550, 160] width 48 height 12
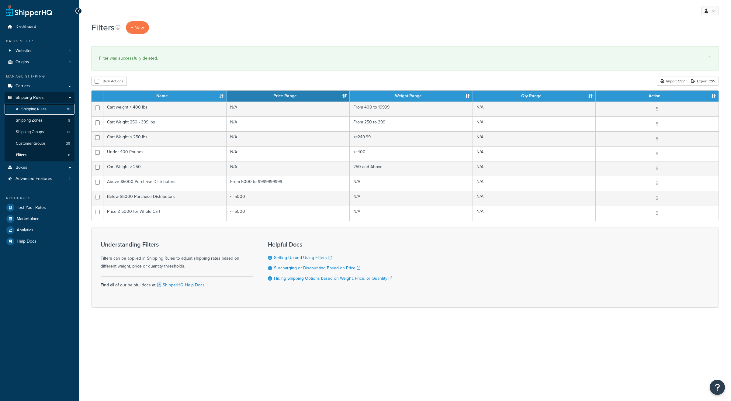
click at [41, 111] on span "All Shipping Rules" at bounding box center [31, 109] width 31 height 5
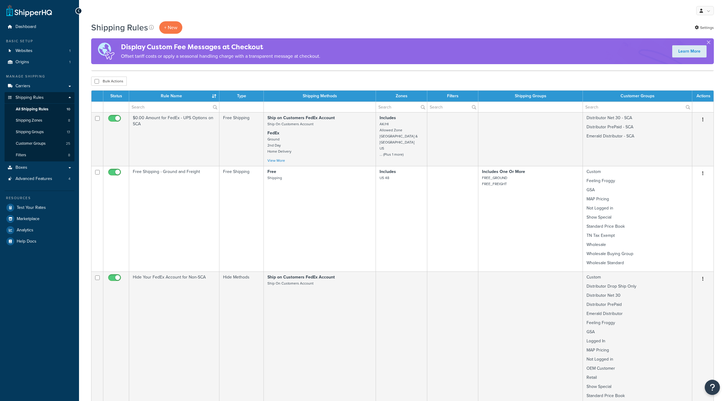
select select "25"
click at [42, 157] on link "Filters 8" at bounding box center [40, 155] width 70 height 11
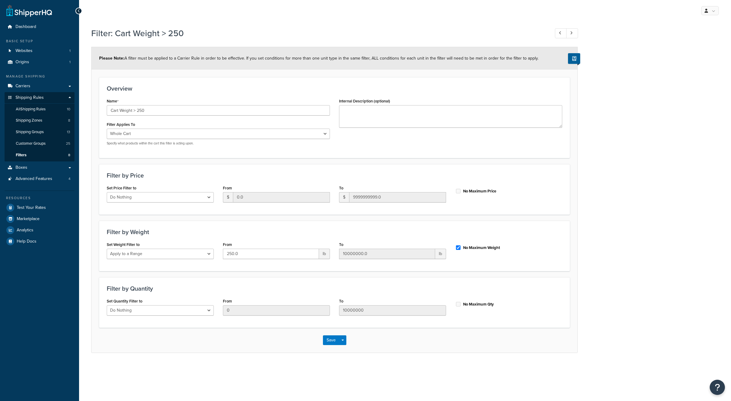
select select "range"
click at [25, 144] on span "Customer Groups" at bounding box center [31, 143] width 30 height 5
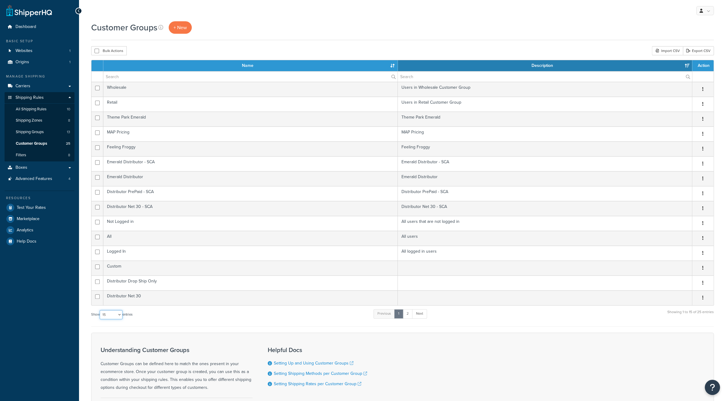
click at [114, 312] on select "10 15 25 50 100" at bounding box center [111, 314] width 23 height 9
select select "50"
click at [100, 319] on select "10 15 25 50 100" at bounding box center [111, 314] width 23 height 9
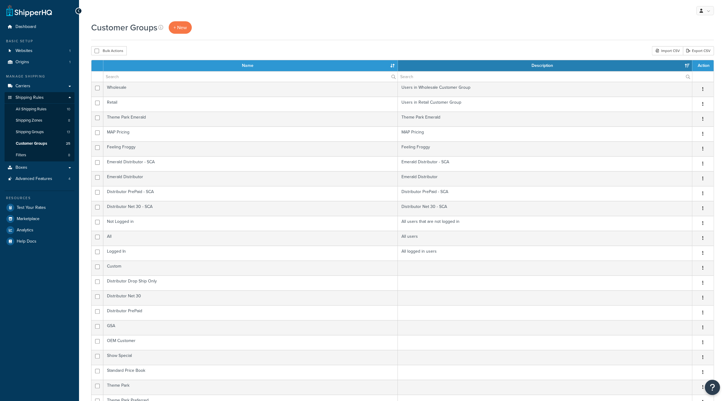
click at [186, 66] on th "Name" at bounding box center [250, 65] width 295 height 11
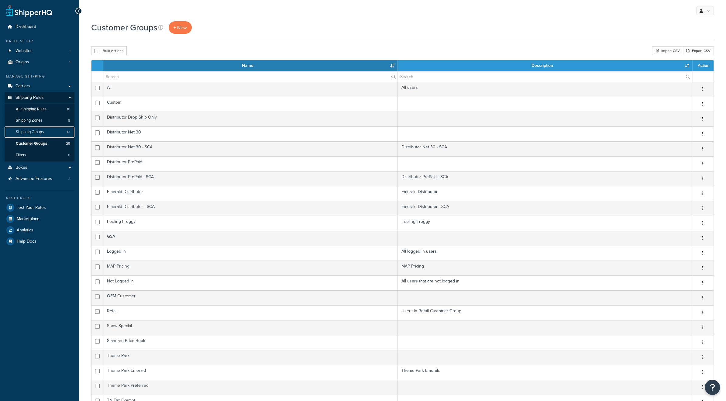
click at [46, 133] on link "Shipping Groups 13" at bounding box center [40, 131] width 70 height 11
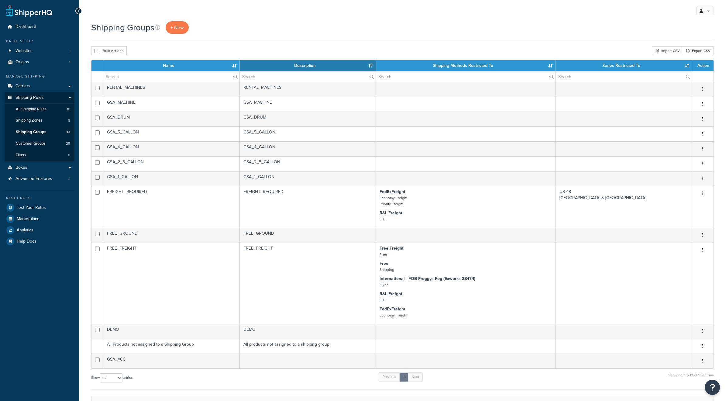
select select "15"
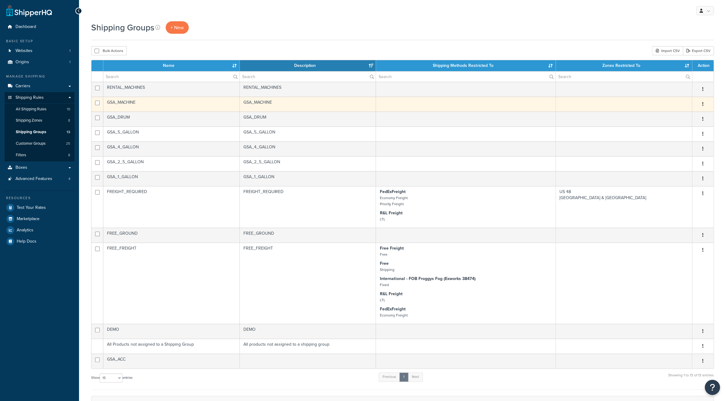
click at [702, 105] on button "button" at bounding box center [703, 104] width 9 height 10
click at [666, 138] on link "Delete" at bounding box center [678, 141] width 48 height 12
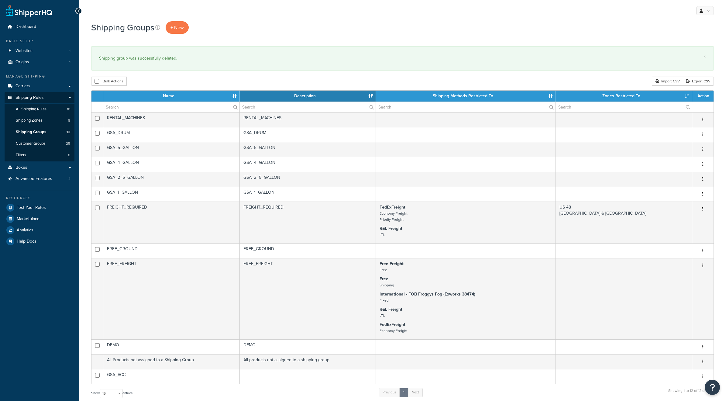
select select "15"
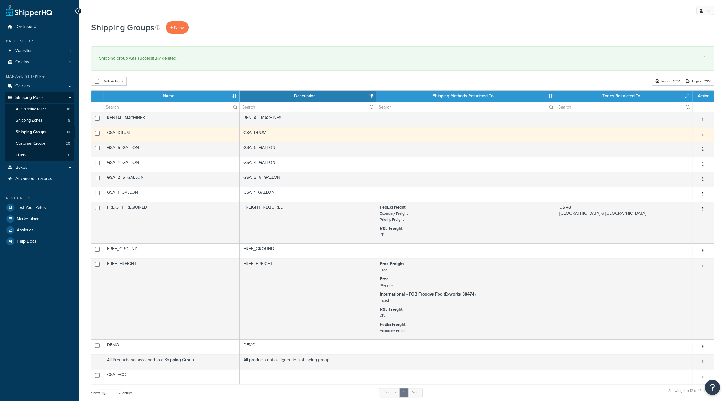
click at [702, 134] on button "button" at bounding box center [703, 135] width 9 height 10
click at [669, 169] on link "Delete" at bounding box center [678, 171] width 48 height 12
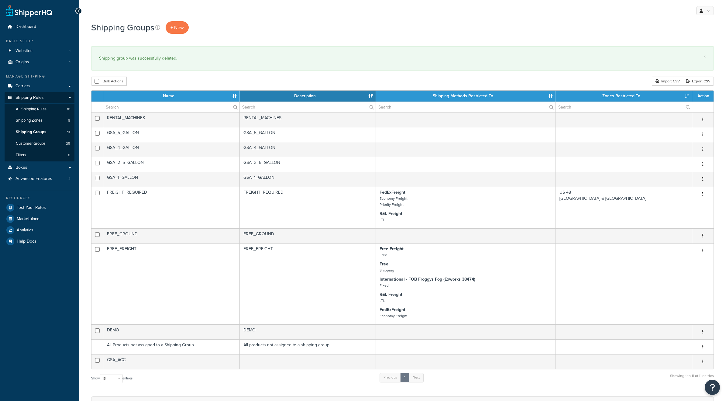
select select "15"
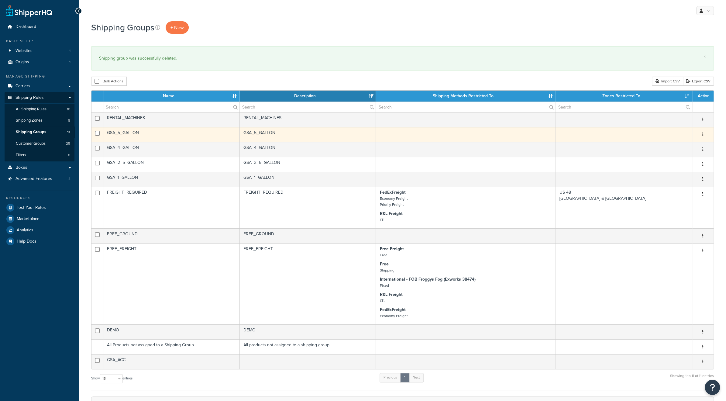
click at [702, 133] on icon "button" at bounding box center [702, 134] width 1 height 4
click at [669, 171] on link "Delete" at bounding box center [678, 171] width 48 height 12
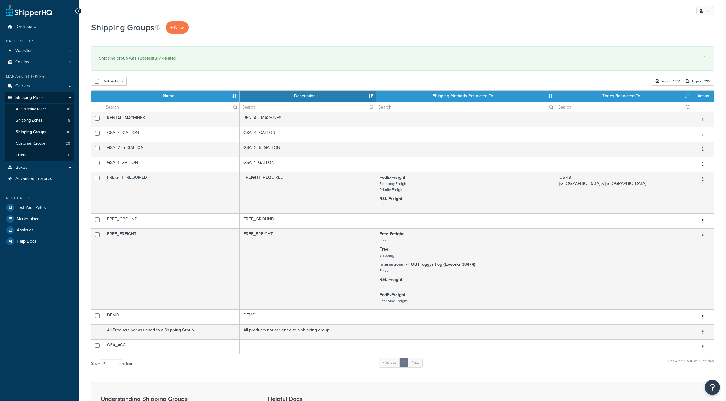
select select "15"
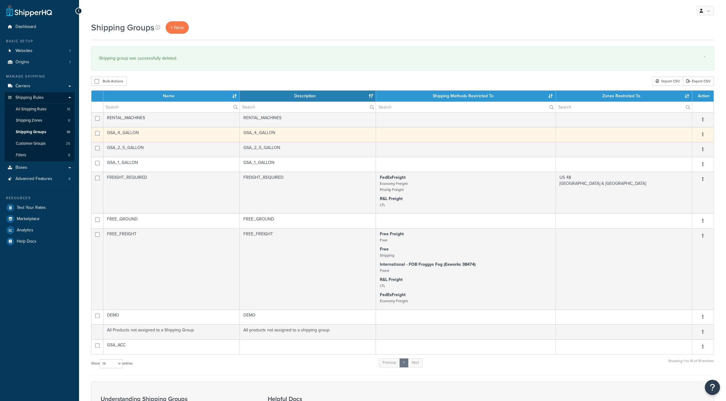
click at [703, 134] on icon "button" at bounding box center [702, 134] width 1 height 4
click at [670, 170] on link "Delete" at bounding box center [678, 171] width 48 height 12
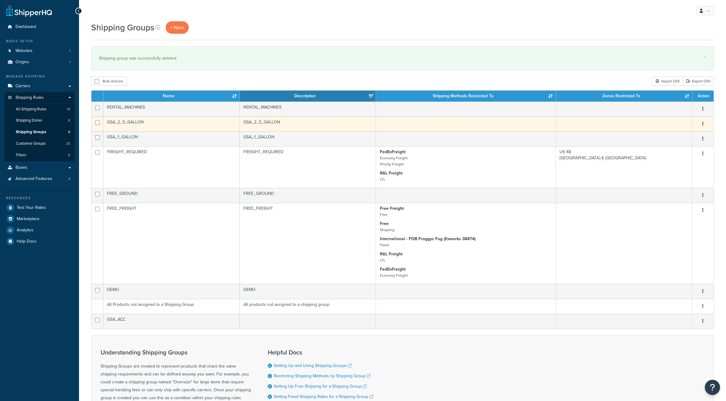
click at [705, 122] on button "button" at bounding box center [703, 124] width 9 height 10
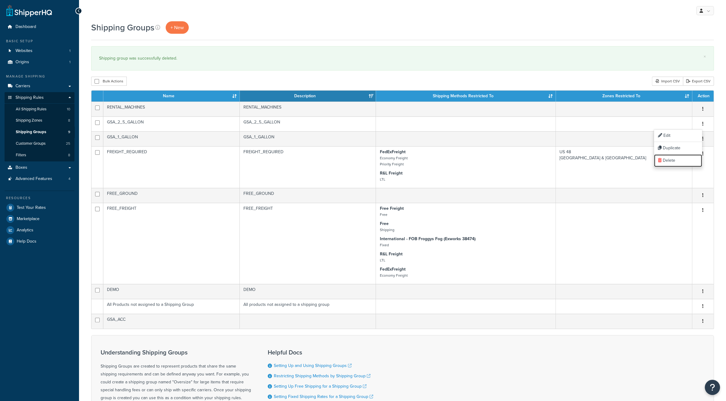
click at [665, 160] on link "Delete" at bounding box center [678, 160] width 48 height 12
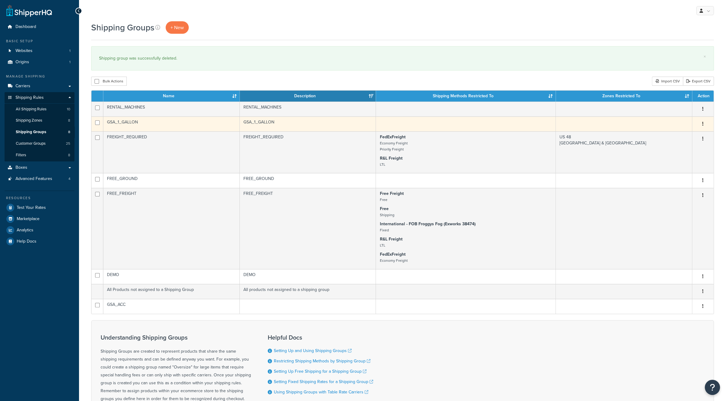
click at [703, 124] on icon "button" at bounding box center [702, 124] width 1 height 4
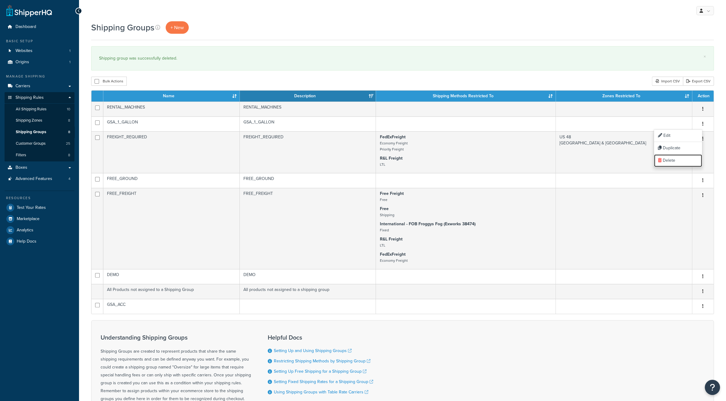
click at [672, 158] on link "Delete" at bounding box center [678, 160] width 48 height 12
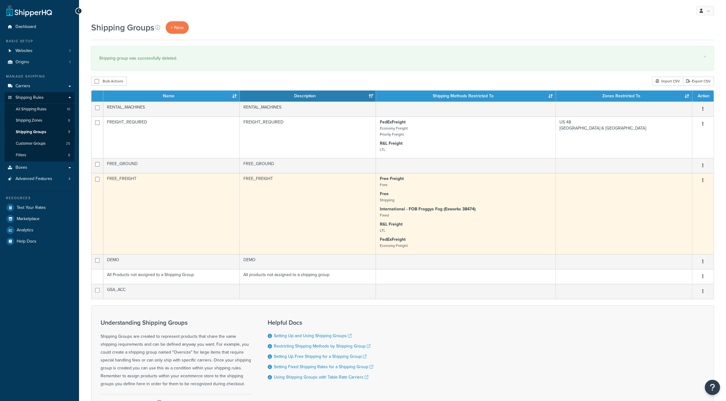
click at [702, 180] on button "button" at bounding box center [703, 181] width 9 height 10
click at [672, 192] on link "Edit" at bounding box center [678, 192] width 48 height 12
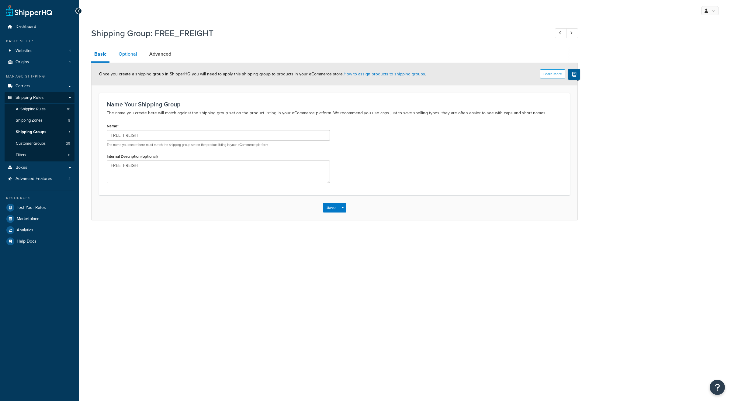
click at [132, 56] on link "Optional" at bounding box center [128, 54] width 25 height 15
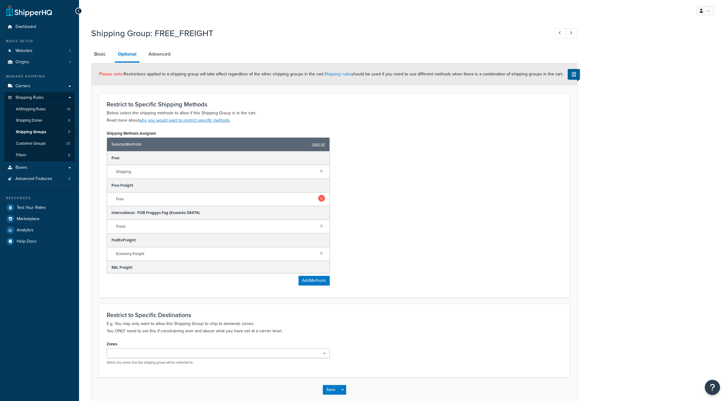
click at [318, 198] on link at bounding box center [321, 198] width 7 height 7
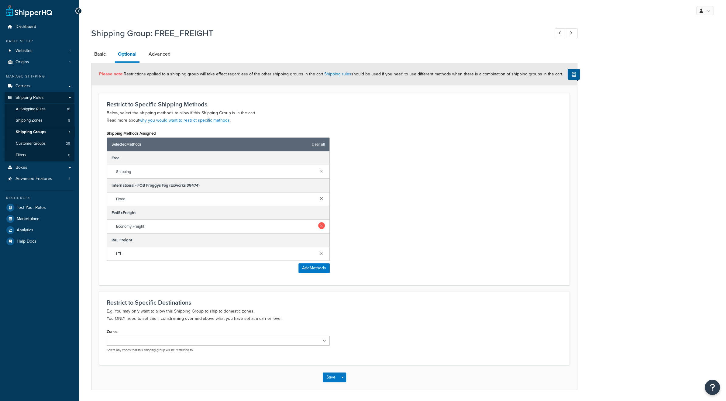
click at [321, 224] on link at bounding box center [321, 225] width 7 height 7
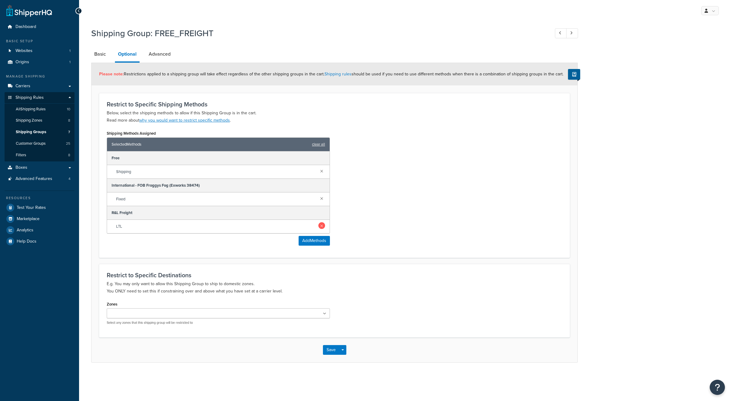
click at [321, 224] on link at bounding box center [321, 225] width 7 height 7
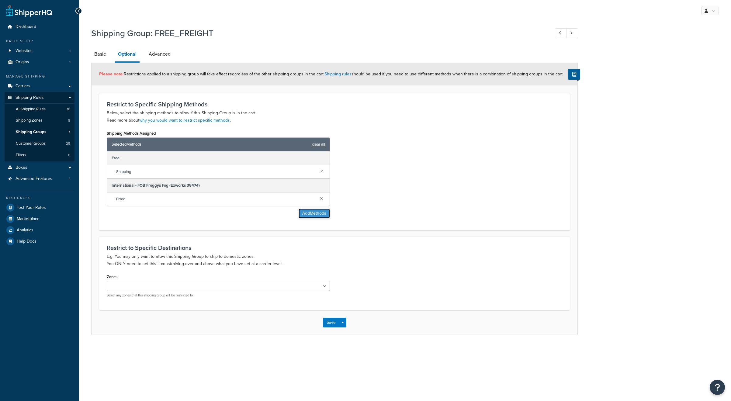
click at [312, 214] on button "Add Methods" at bounding box center [314, 214] width 31 height 10
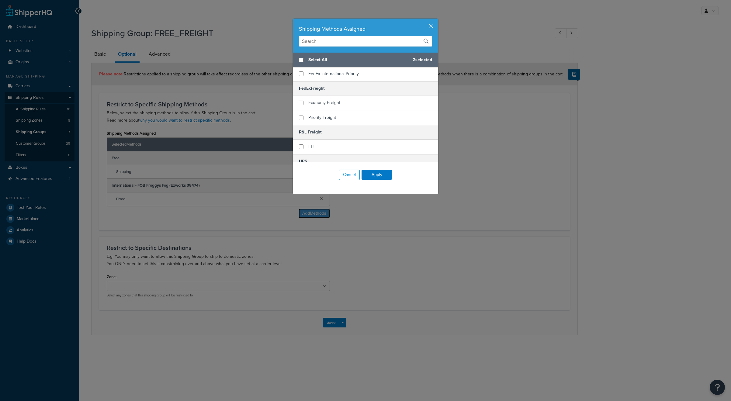
scroll to position [284, 0]
click at [299, 112] on input "checkbox" at bounding box center [301, 114] width 5 height 5
checkbox input "true"
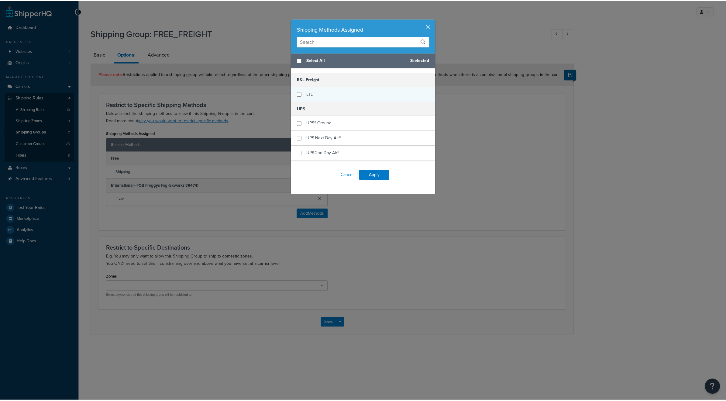
scroll to position [304, 0]
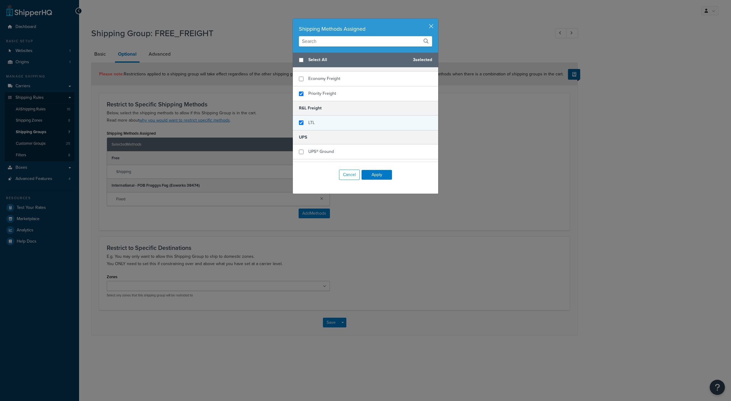
checkbox input "true"
click at [298, 123] on div "LTL" at bounding box center [365, 123] width 145 height 15
click at [373, 176] on button "Apply" at bounding box center [376, 175] width 30 height 10
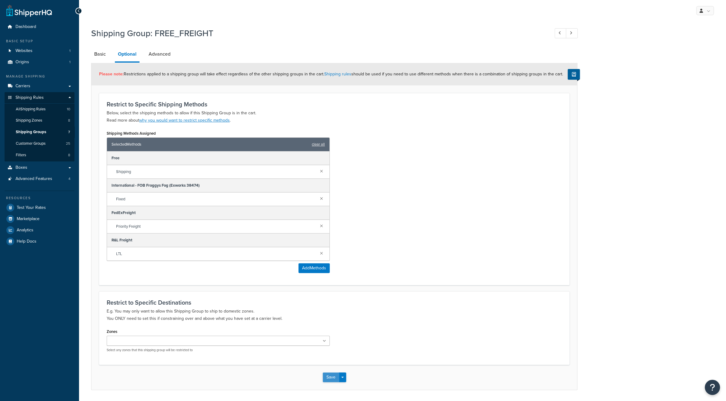
click at [331, 377] on button "Save" at bounding box center [331, 377] width 16 height 10
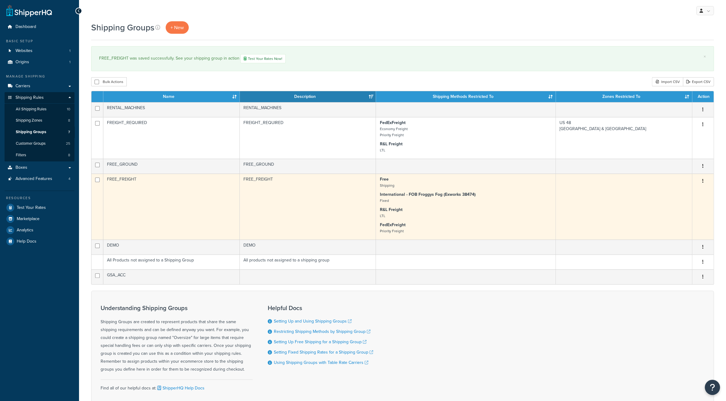
click at [703, 181] on icon "button" at bounding box center [702, 181] width 1 height 4
click at [680, 193] on link "Edit" at bounding box center [678, 193] width 48 height 12
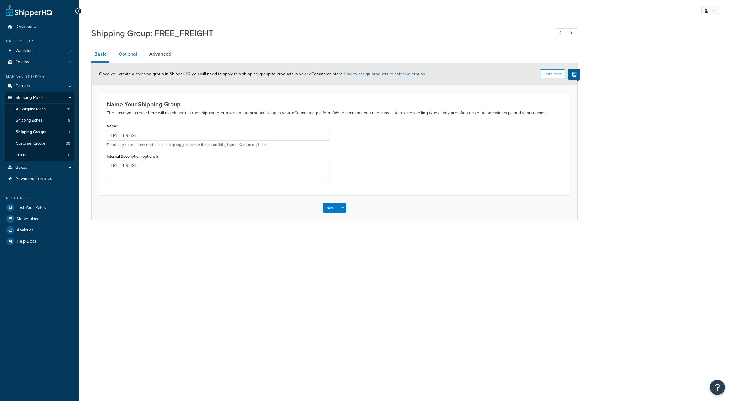
click at [128, 54] on link "Optional" at bounding box center [128, 54] width 25 height 15
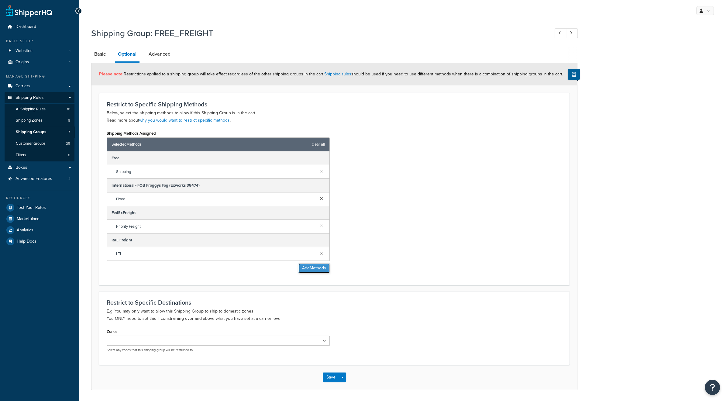
click at [308, 265] on button "Add Methods" at bounding box center [314, 268] width 31 height 10
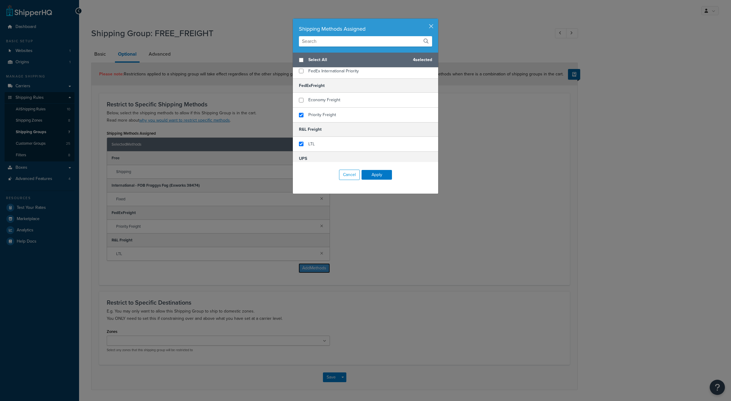
scroll to position [284, 0]
click at [299, 97] on input "checkbox" at bounding box center [301, 99] width 5 height 5
checkbox input "true"
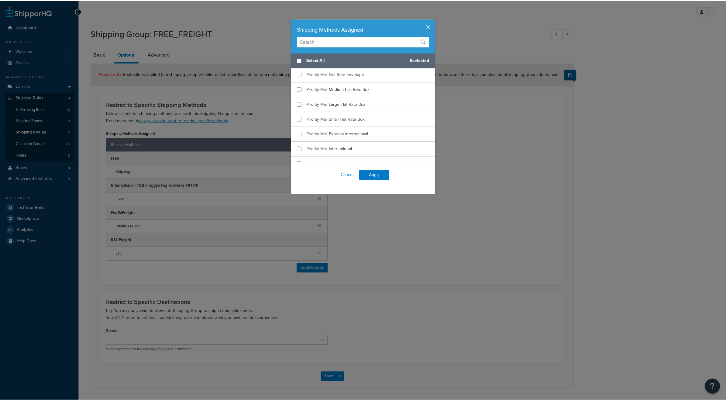
scroll to position [549, 0]
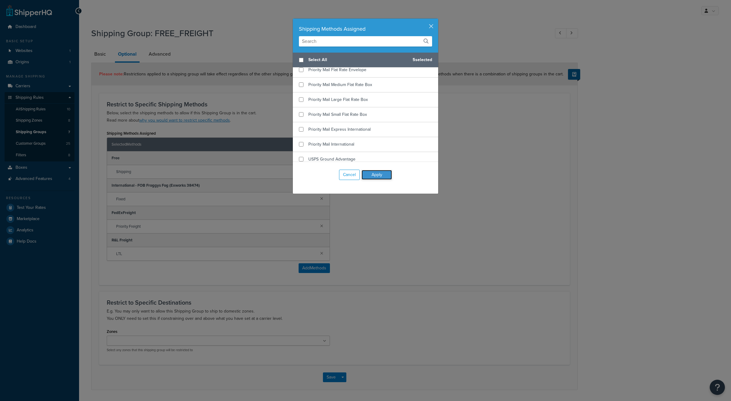
click at [372, 174] on button "Apply" at bounding box center [376, 175] width 30 height 10
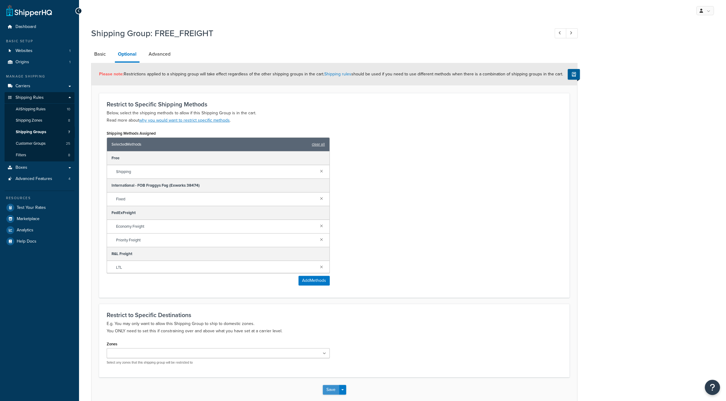
click at [328, 389] on button "Save" at bounding box center [331, 390] width 16 height 10
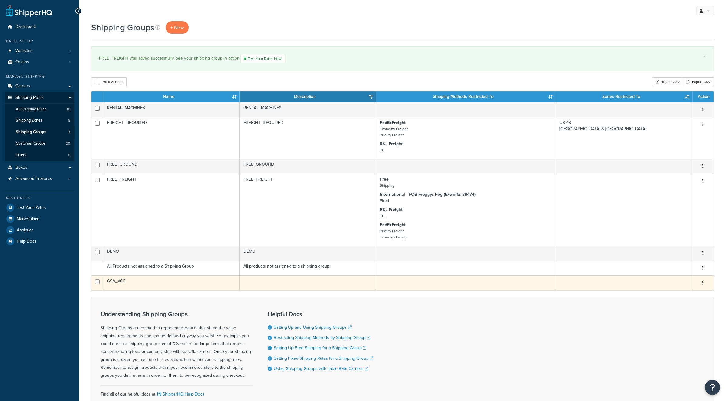
click at [706, 282] on button "button" at bounding box center [703, 283] width 9 height 10
drag, startPoint x: 672, startPoint y: 319, endPoint x: 396, endPoint y: 23, distance: 405.6
click at [672, 319] on link "Delete" at bounding box center [678, 320] width 48 height 12
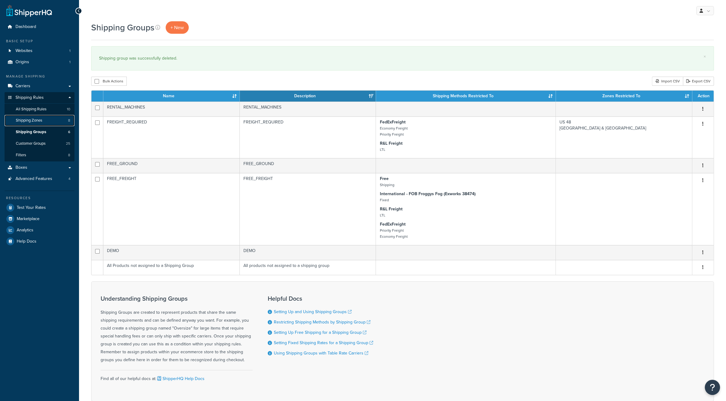
click at [35, 120] on span "Shipping Zones" at bounding box center [29, 120] width 26 height 5
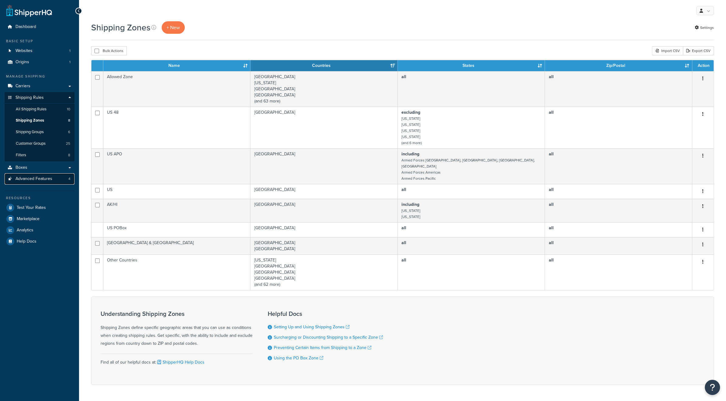
click at [38, 178] on span "Advanced Features" at bounding box center [34, 178] width 37 height 5
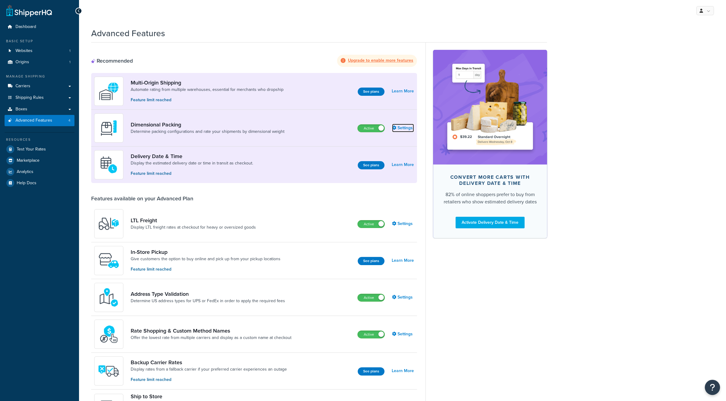
click at [404, 129] on link "Settings" at bounding box center [403, 128] width 22 height 9
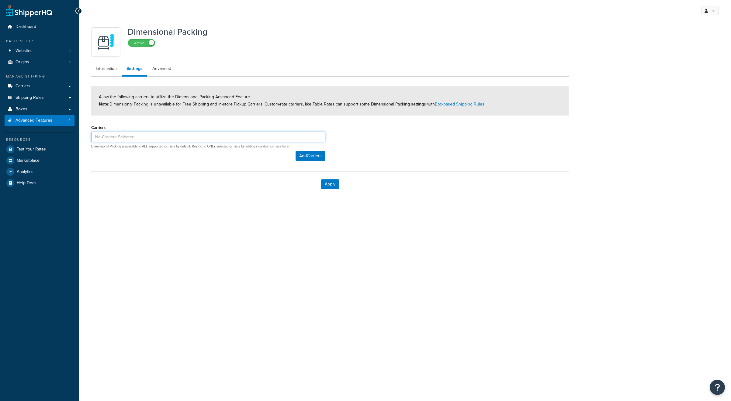
click at [192, 137] on input at bounding box center [208, 137] width 234 height 10
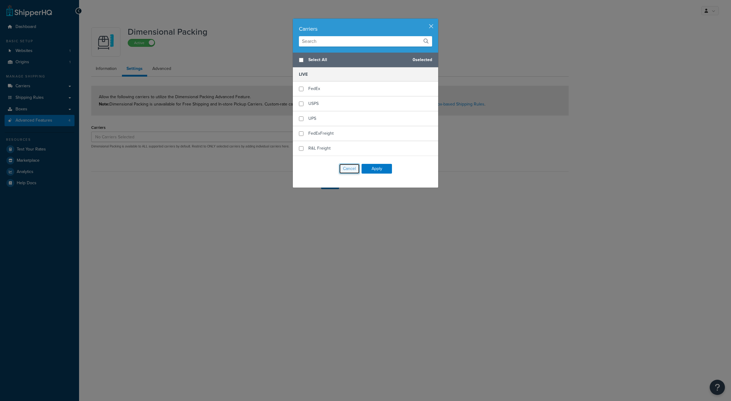
click at [351, 168] on button "Cancel" at bounding box center [349, 169] width 21 height 10
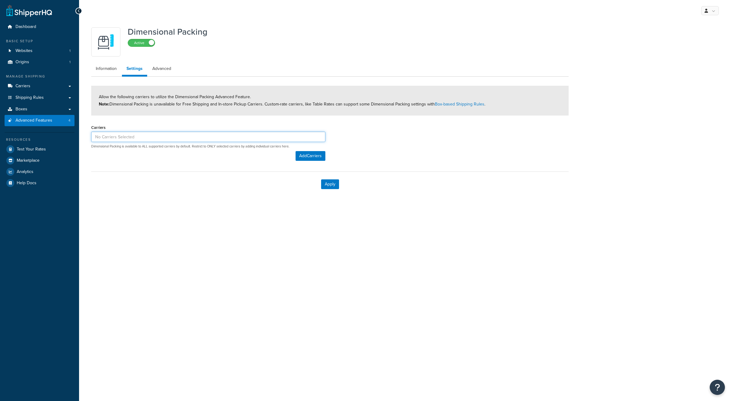
click at [155, 136] on input at bounding box center [208, 137] width 234 height 10
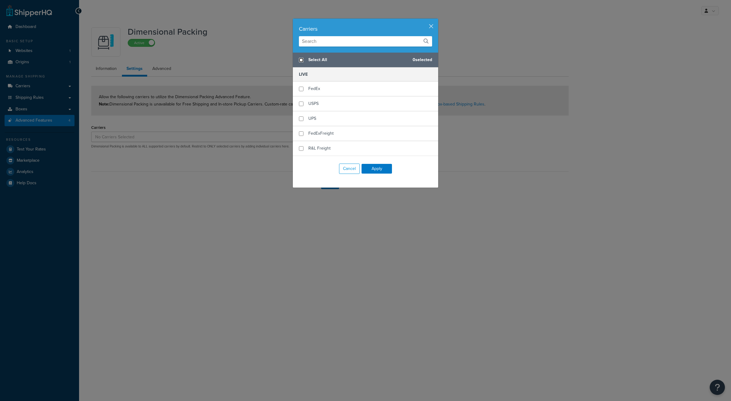
click at [301, 59] on input "checkbox" at bounding box center [301, 60] width 5 height 5
checkbox input "true"
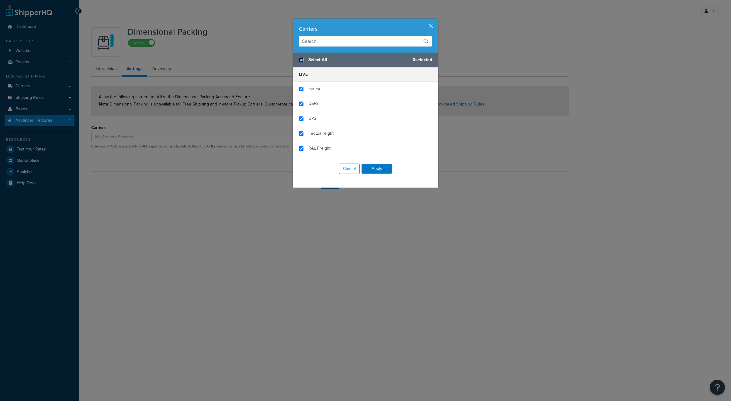
checkbox input "true"
click at [372, 168] on button "Apply" at bounding box center [376, 169] width 30 height 10
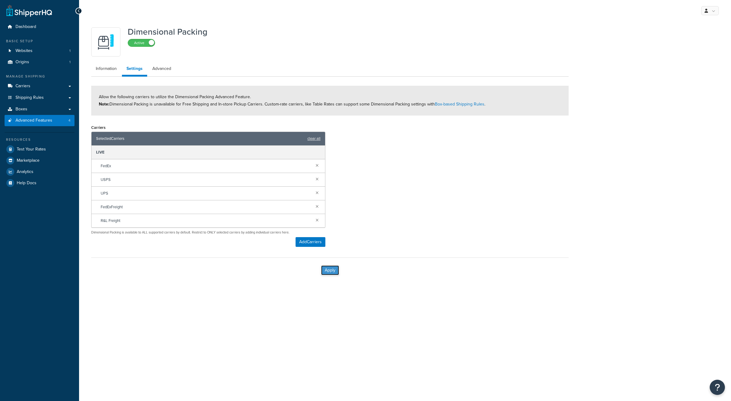
click at [331, 268] on button "Apply" at bounding box center [330, 270] width 18 height 10
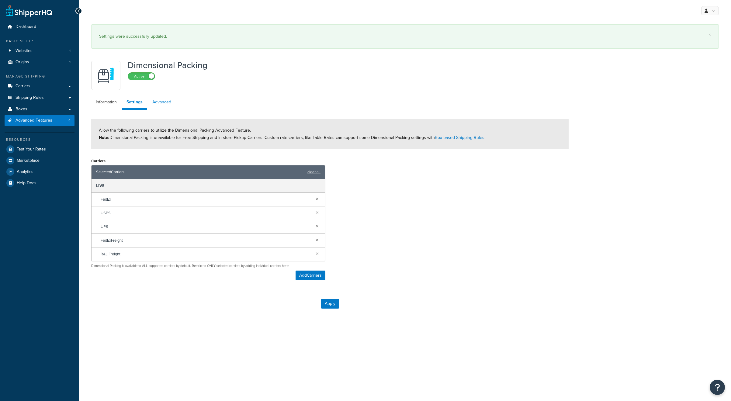
click at [162, 104] on link "Advanced" at bounding box center [162, 102] width 28 height 12
select select "false"
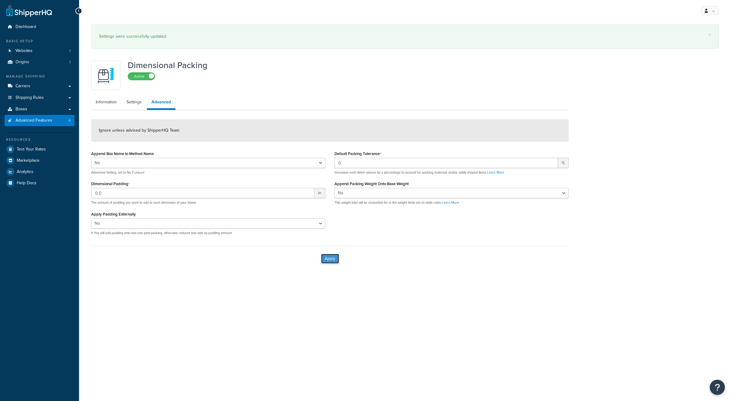
click at [328, 260] on button "Apply" at bounding box center [330, 259] width 18 height 10
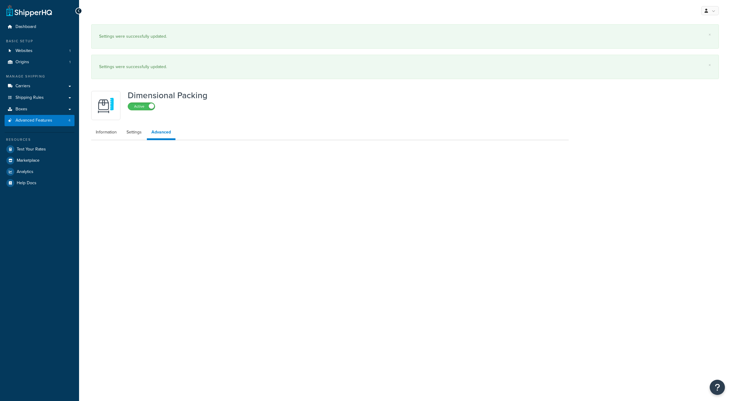
select select "false"
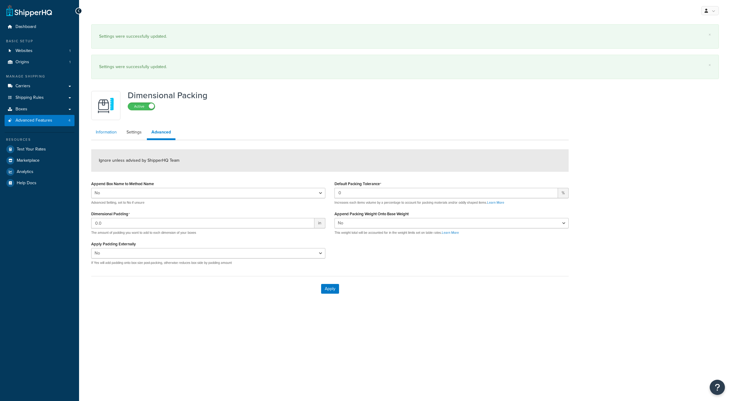
click at [109, 129] on link "Information" at bounding box center [106, 132] width 30 height 12
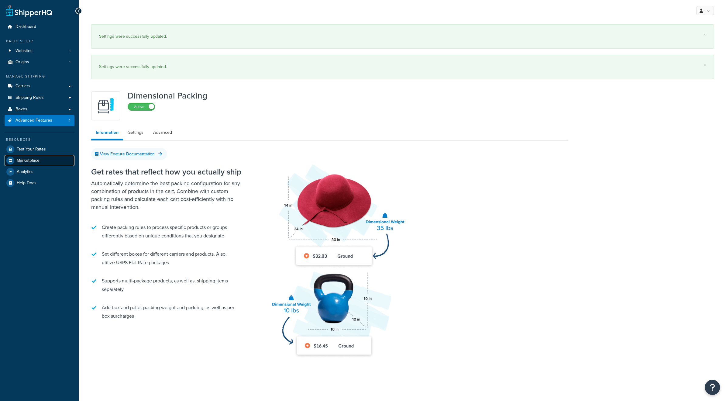
click at [33, 160] on span "Marketplace" at bounding box center [28, 160] width 23 height 5
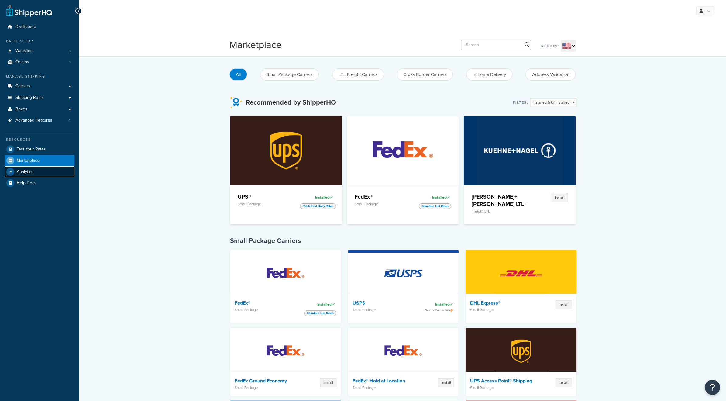
click at [27, 174] on span "Analytics" at bounding box center [25, 171] width 17 height 5
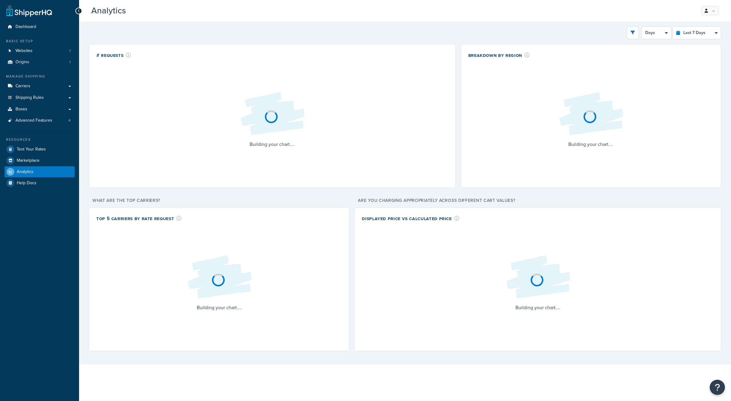
select select "last_7_days"
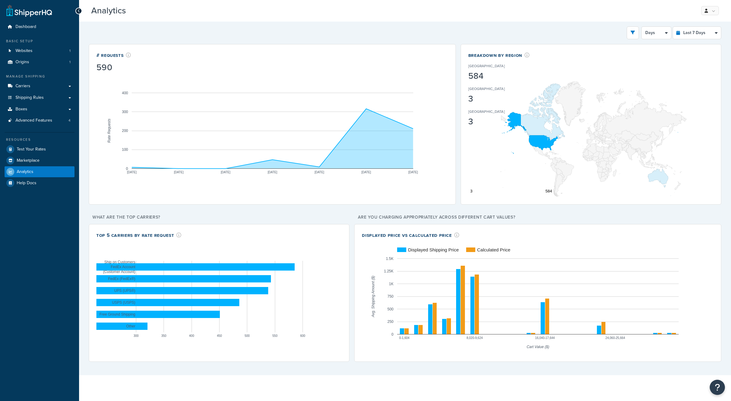
click at [352, 281] on div "# Requests 590 [DATE] [DATE] [DATE] [DATE] [DATE] Sep [DATE] 0 100 200 300 400 …" at bounding box center [405, 204] width 632 height 321
click at [141, 326] on rect "A chart." at bounding box center [59, 326] width 178 height 7
click at [141, 326] on rect "A chart." at bounding box center [59, 326] width 176 height 6
click at [141, 326] on rect "A chart." at bounding box center [59, 326] width 178 height 7
click at [246, 253] on rect "A chart." at bounding box center [219, 297] width 246 height 116
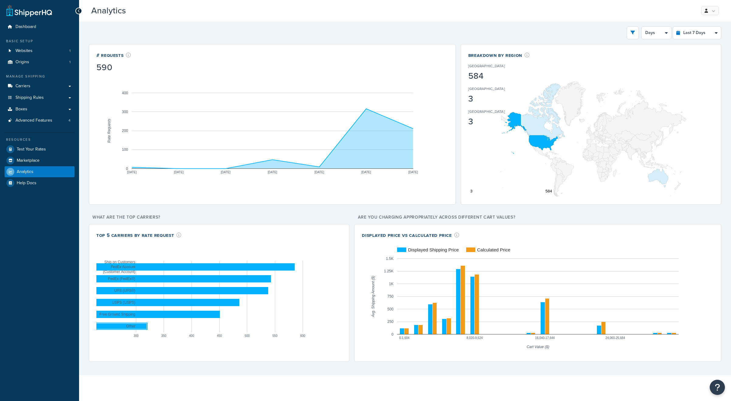
click at [362, 151] on icon "A chart." at bounding box center [272, 139] width 281 height 60
click at [368, 109] on circle "A chart." at bounding box center [366, 109] width 4 height 4
click at [22, 28] on span "Dashboard" at bounding box center [26, 26] width 21 height 5
